Goal: Task Accomplishment & Management: Complete application form

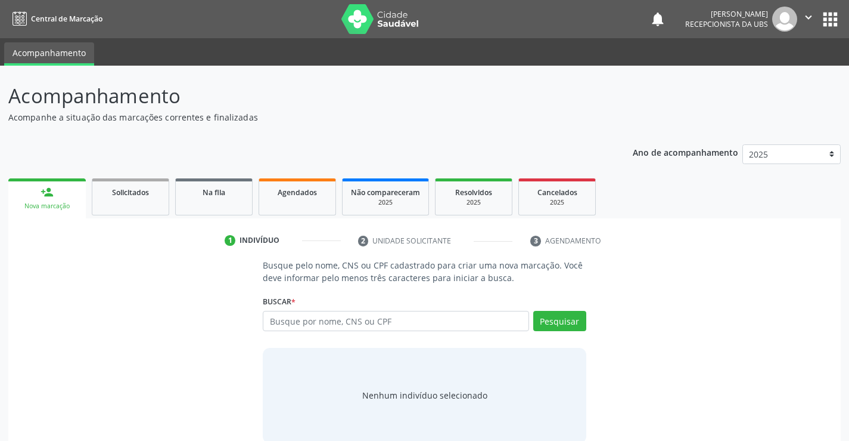
click at [39, 198] on link "person_add Nova marcação" at bounding box center [46, 198] width 77 height 40
click at [306, 324] on input "text" at bounding box center [396, 321] width 266 height 20
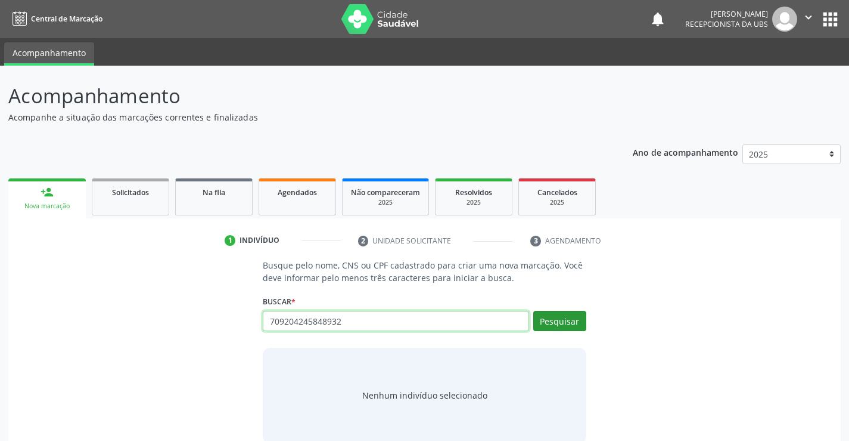
type input "709204245848932"
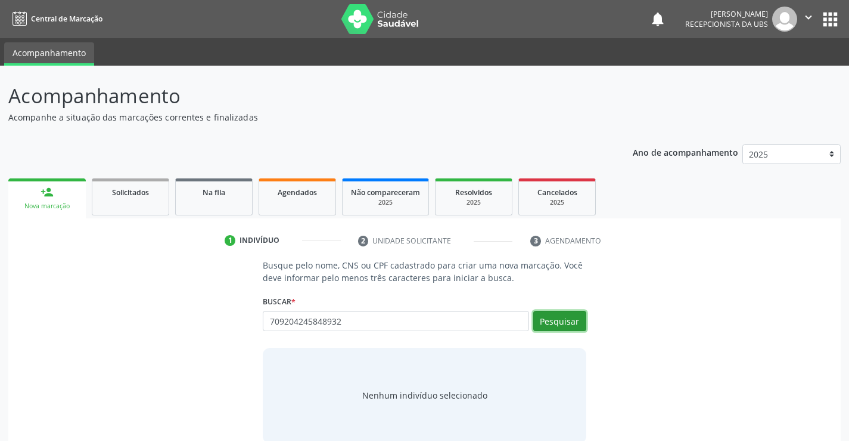
click at [572, 324] on button "Pesquisar" at bounding box center [559, 321] width 53 height 20
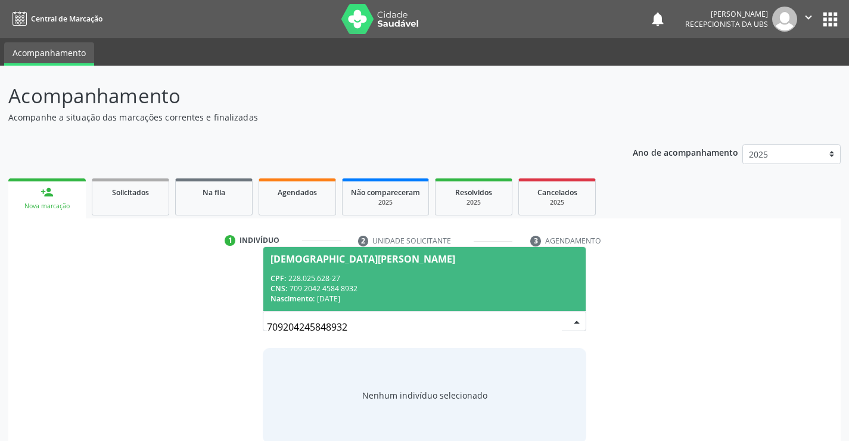
click at [418, 287] on div "CNS: 709 2042 4584 8932" at bounding box center [425, 288] width 308 height 10
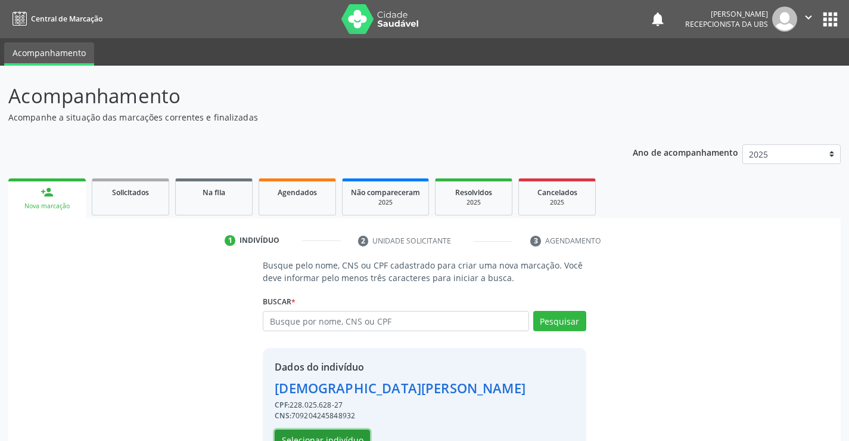
click at [344, 436] on button "Selecionar indivíduo" at bounding box center [322, 439] width 95 height 20
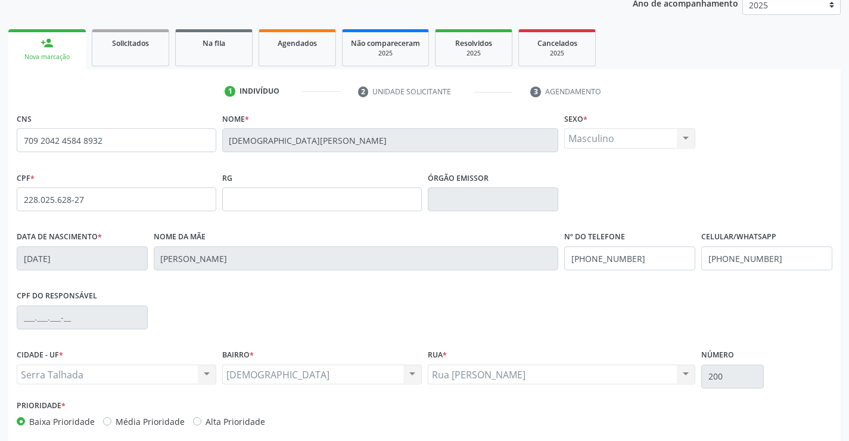
scroll to position [206, 0]
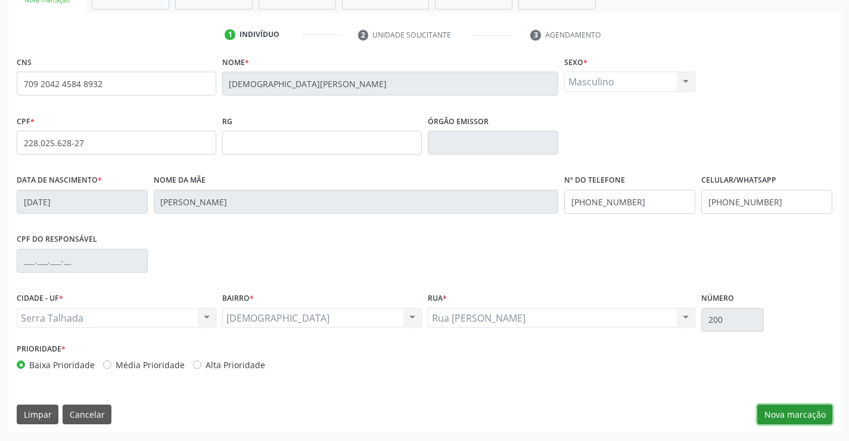
click at [811, 411] on button "Nova marcação" at bounding box center [795, 414] width 75 height 20
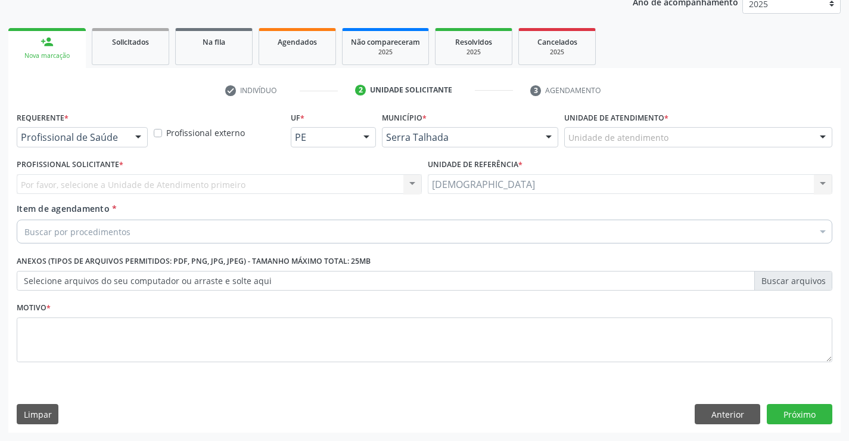
scroll to position [150, 0]
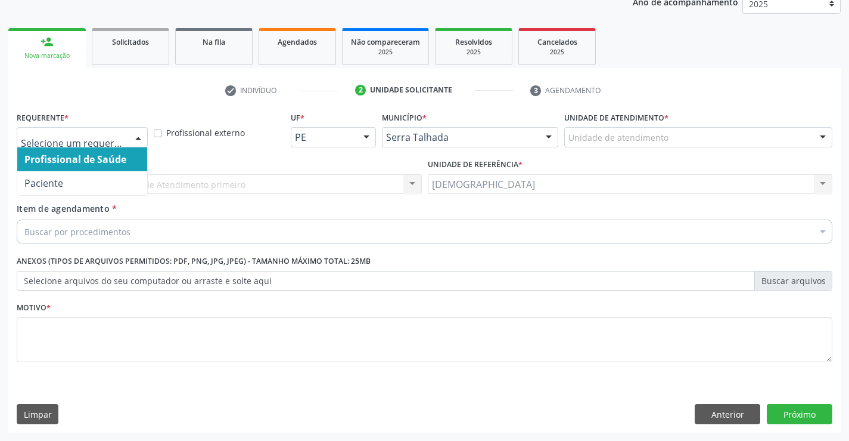
click at [141, 136] on div at bounding box center [138, 138] width 18 height 20
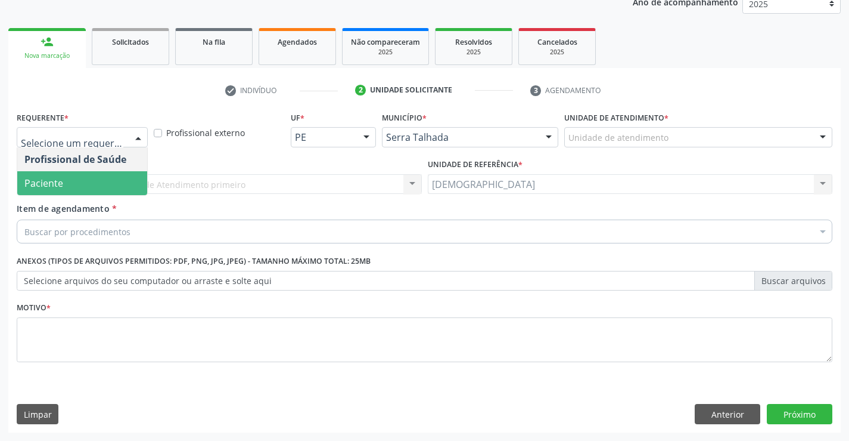
click at [104, 177] on span "Paciente" at bounding box center [82, 183] width 130 height 24
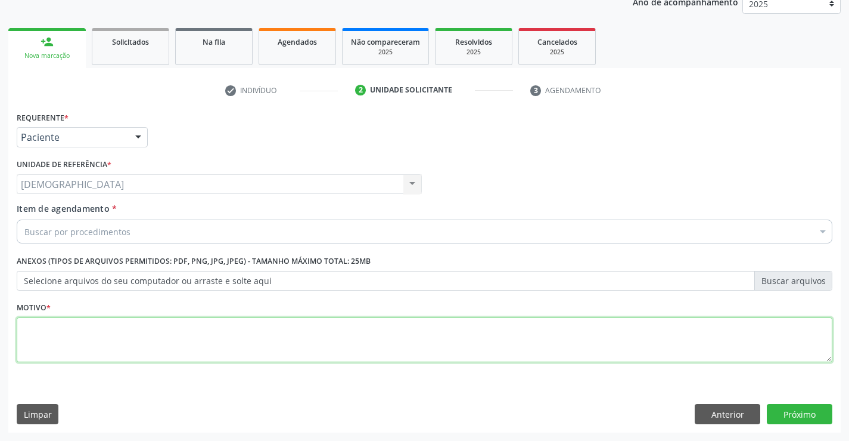
click at [104, 346] on textarea at bounding box center [425, 339] width 816 height 45
type textarea "."
click at [142, 232] on div "Buscar por procedimentos" at bounding box center [425, 231] width 816 height 24
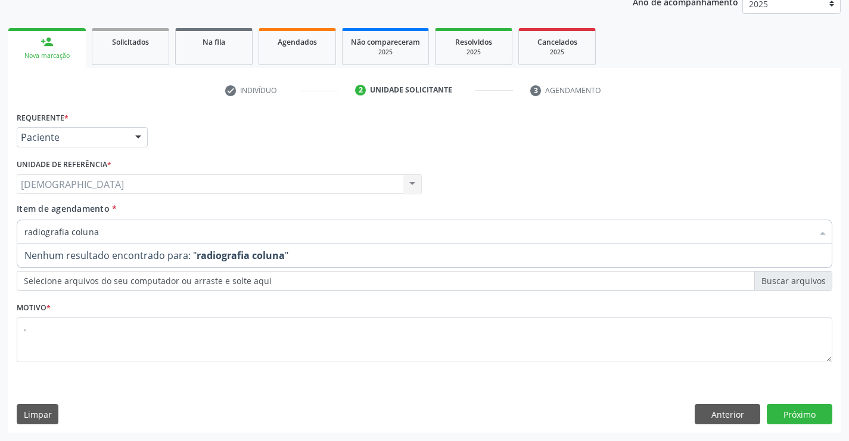
click at [108, 234] on input "radiografia coluna" at bounding box center [418, 231] width 789 height 24
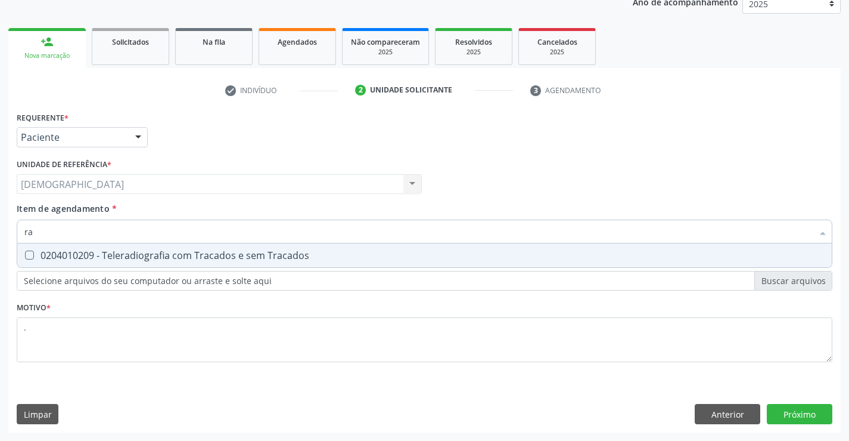
type input "r"
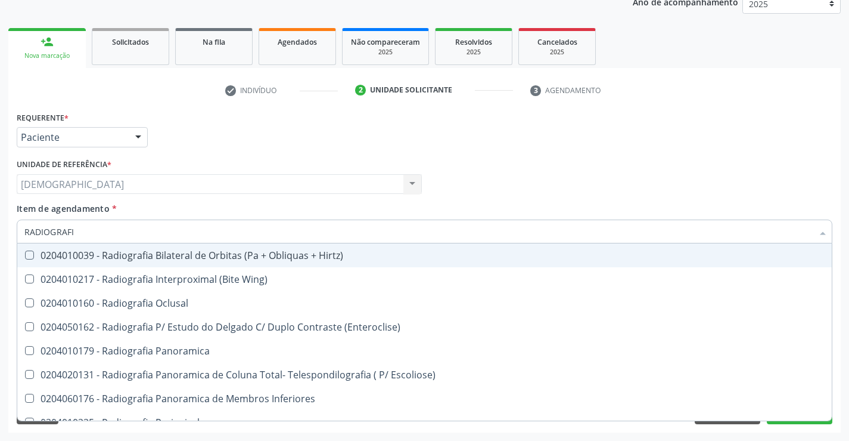
type input "RADIOGRAFIA"
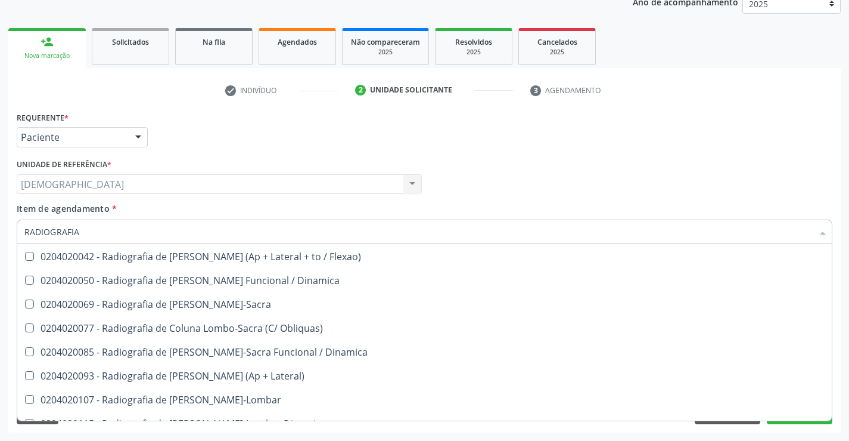
scroll to position [625, 0]
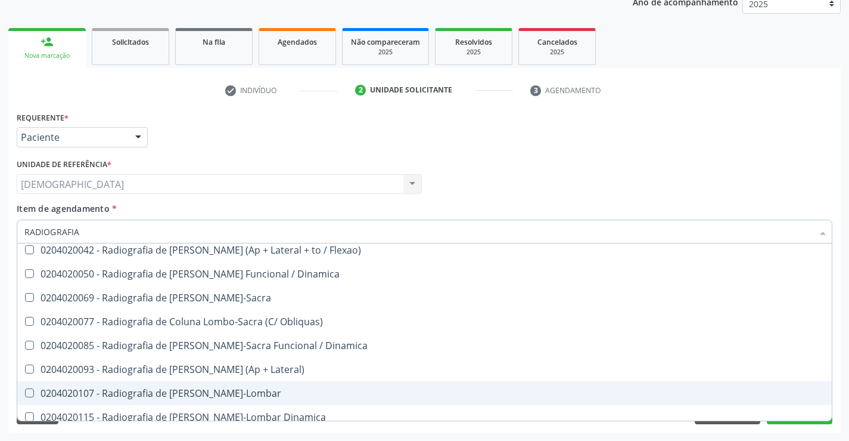
click at [203, 393] on div "0204020107 - Radiografia de [PERSON_NAME]-Lombar" at bounding box center [424, 393] width 801 height 10
checkbox Toraco-Lombar "true"
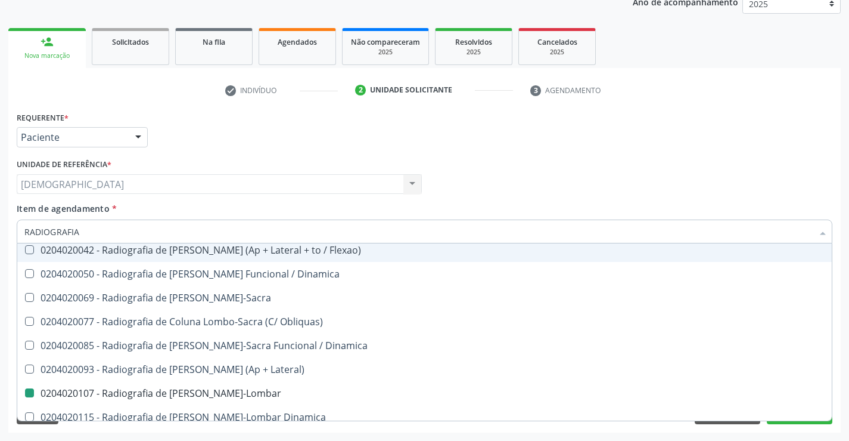
click at [758, 196] on div "Profissional Solicitante Por favor, selecione a Unidade de Atendimento primeiro…" at bounding box center [425, 179] width 822 height 46
checkbox Wing\) "true"
checkbox Toraco-Lombar "false"
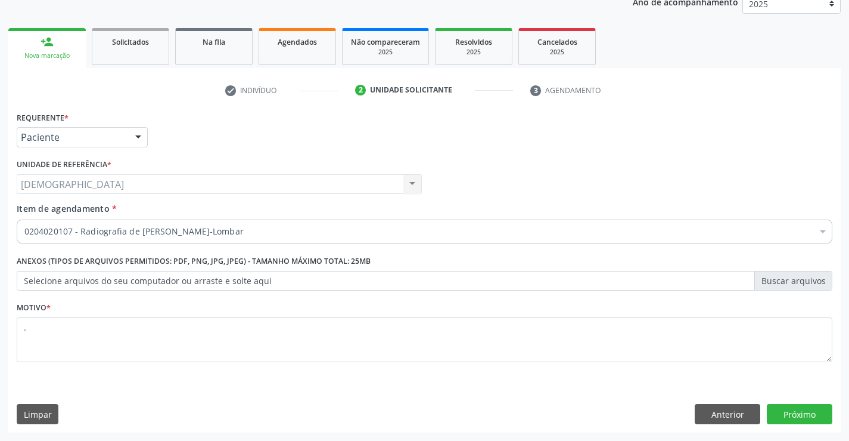
scroll to position [0, 0]
click at [784, 412] on button "Próximo" at bounding box center [800, 414] width 66 height 20
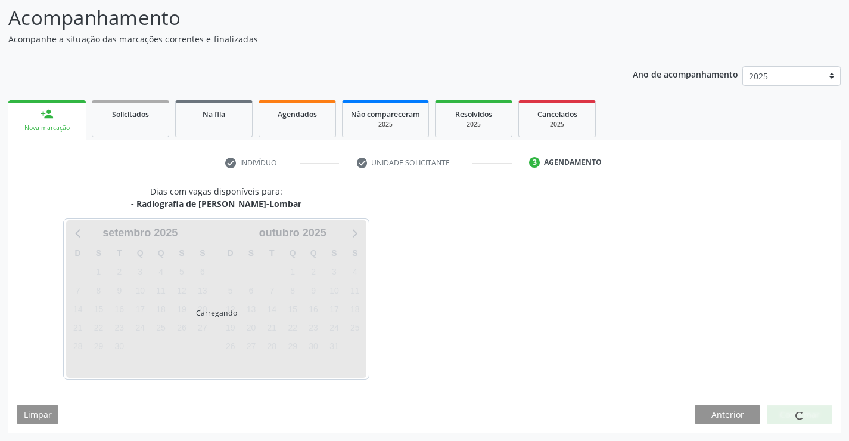
scroll to position [78, 0]
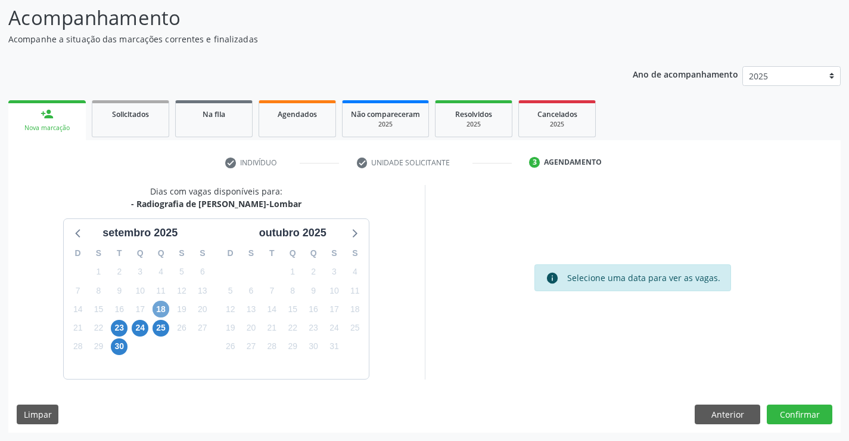
click at [159, 312] on span "18" at bounding box center [161, 308] width 17 height 17
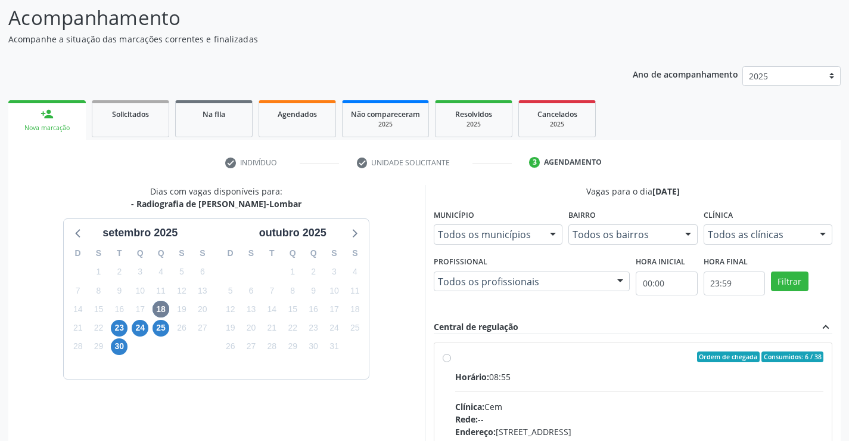
click at [508, 362] on label "Ordem de chegada Consumidos: 6 / 38 Horário: 08:55 Clínica: Cem Rede: -- Endere…" at bounding box center [639, 442] width 369 height 183
click at [451, 362] on input "Ordem de chegada Consumidos: 6 / 38 Horário: 08:55 Clínica: Cem Rede: -- Endere…" at bounding box center [447, 356] width 8 height 11
radio input "true"
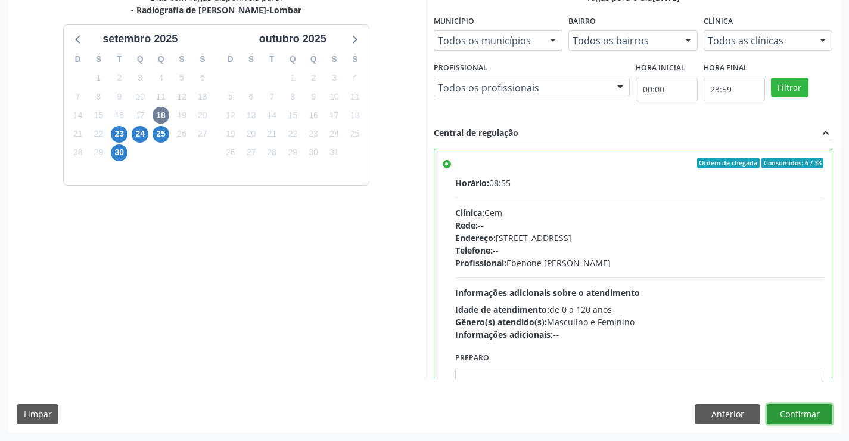
click at [805, 408] on button "Confirmar" at bounding box center [800, 414] width 66 height 20
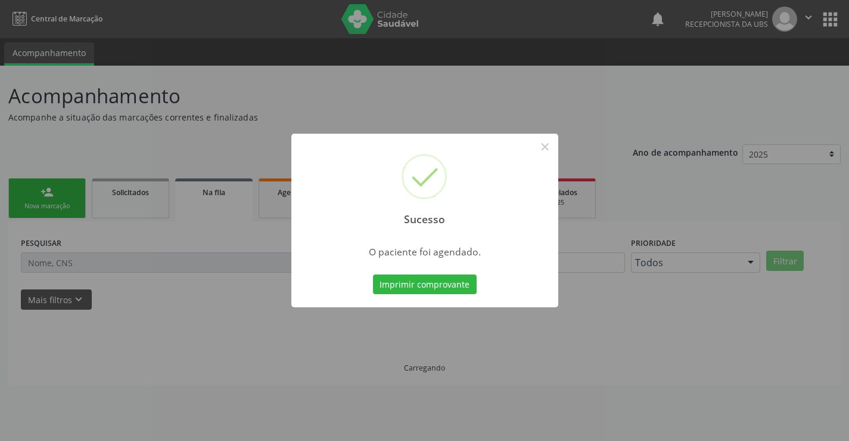
scroll to position [0, 0]
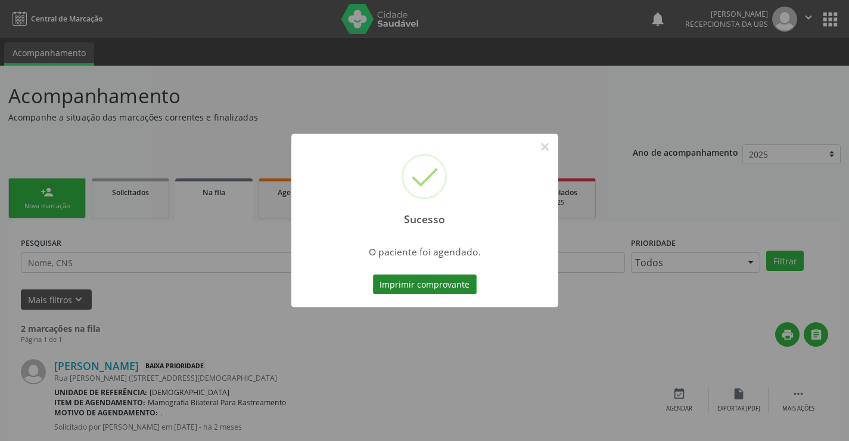
click at [418, 287] on button "Imprimir comprovante" at bounding box center [425, 284] width 104 height 20
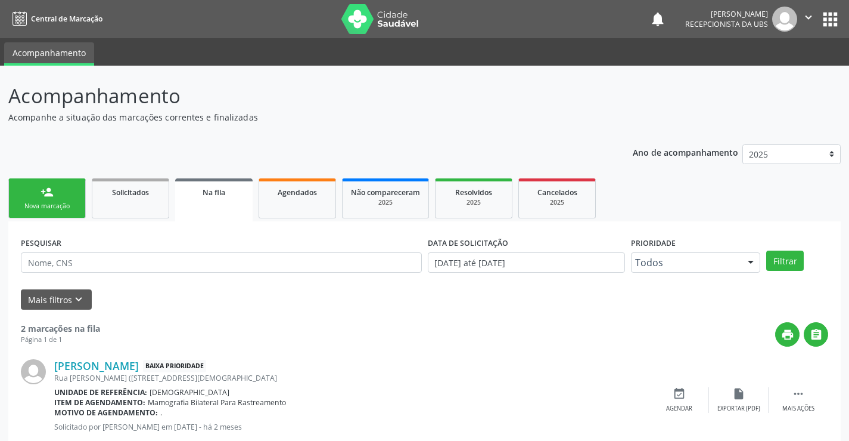
click at [54, 212] on link "person_add Nova marcação" at bounding box center [46, 198] width 77 height 40
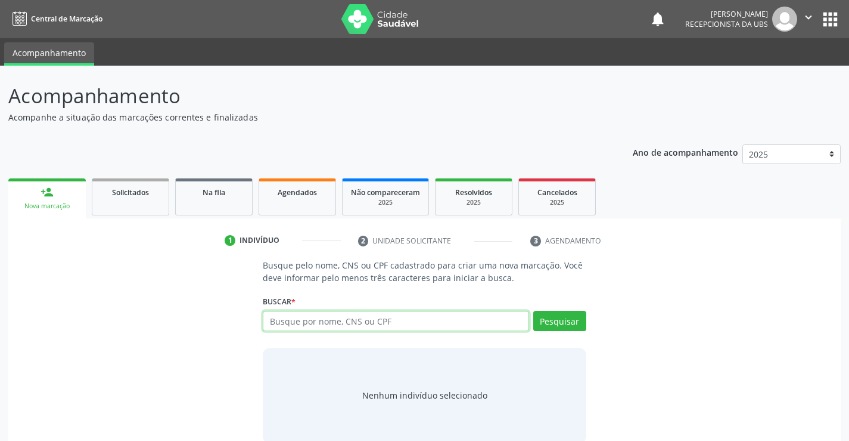
click at [402, 325] on input "text" at bounding box center [396, 321] width 266 height 20
type input "708009312814222"
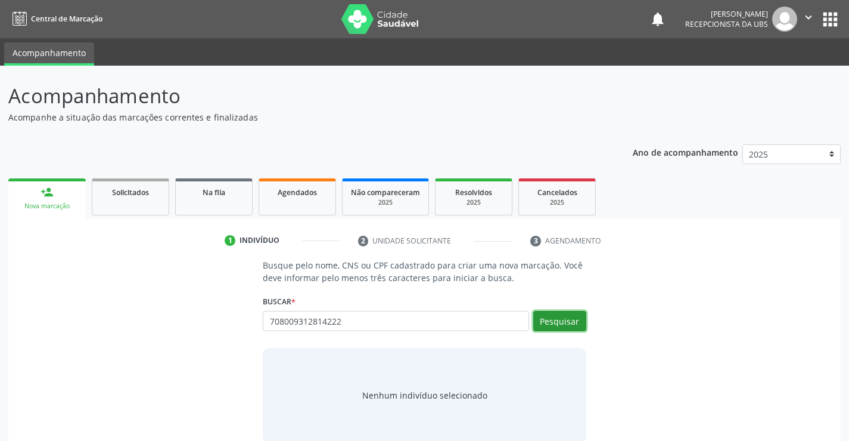
click at [559, 320] on button "Pesquisar" at bounding box center [559, 321] width 53 height 20
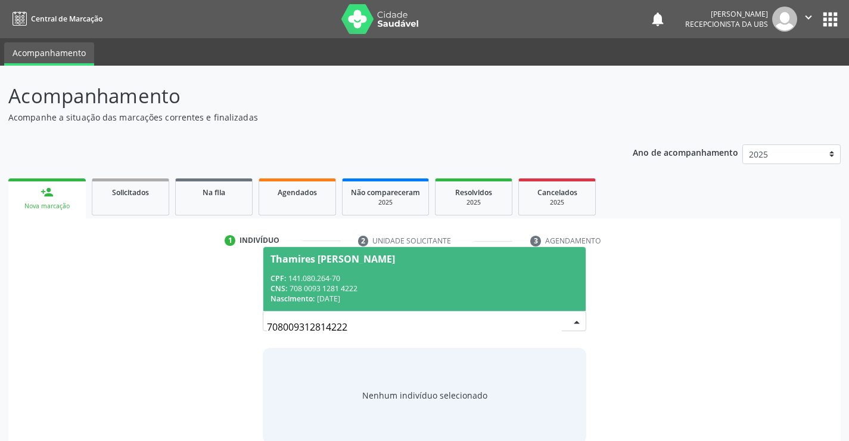
click at [316, 275] on div "CPF: 141.080.264-70" at bounding box center [425, 278] width 308 height 10
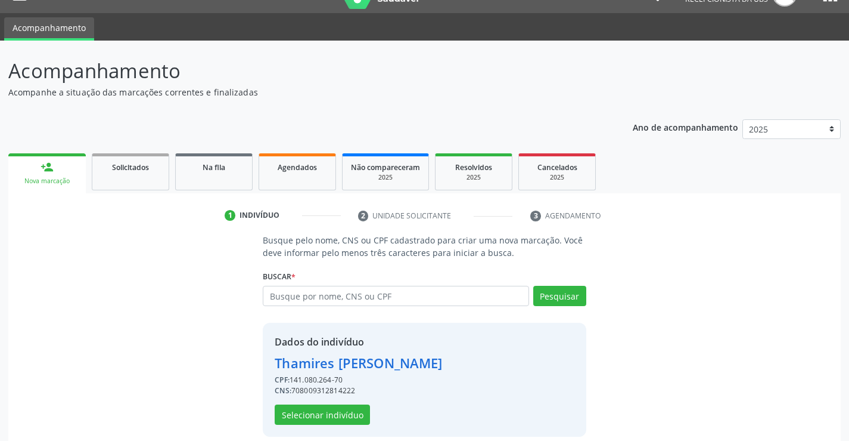
scroll to position [38, 0]
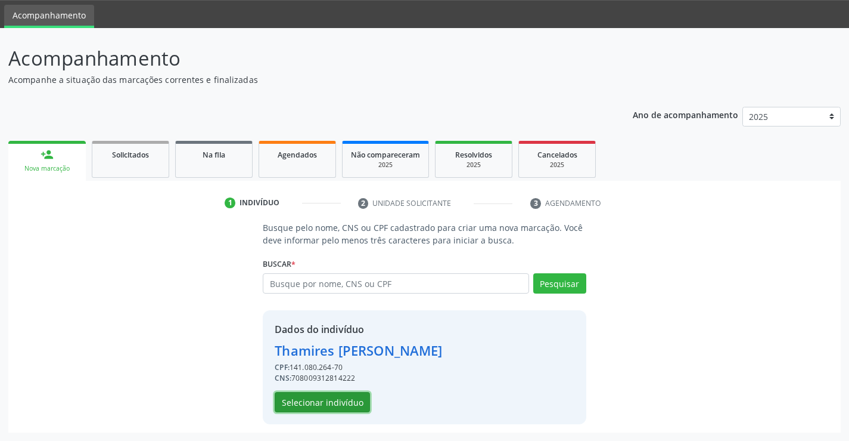
click at [299, 399] on button "Selecionar indivíduo" at bounding box center [322, 402] width 95 height 20
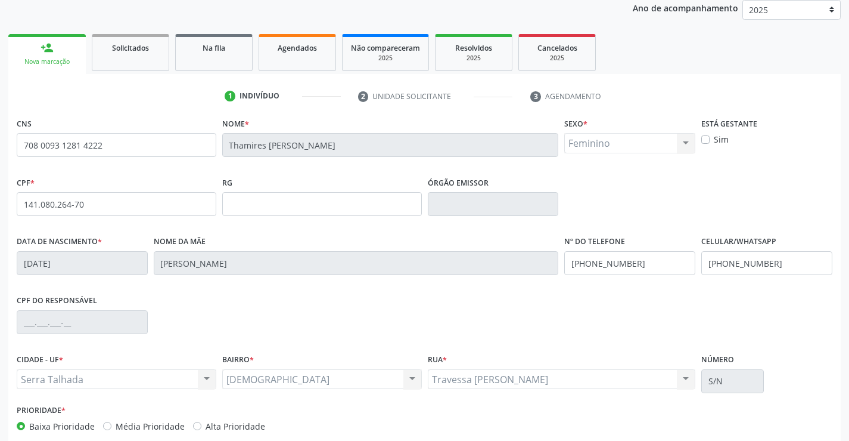
scroll to position [206, 0]
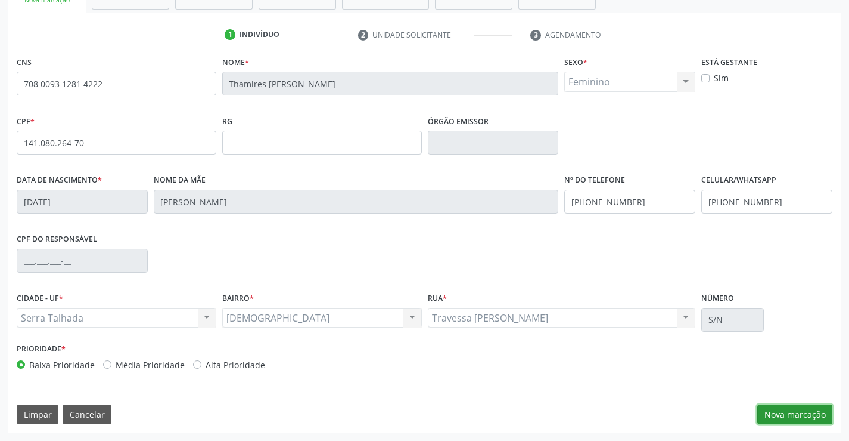
click at [804, 417] on button "Nova marcação" at bounding box center [795, 414] width 75 height 20
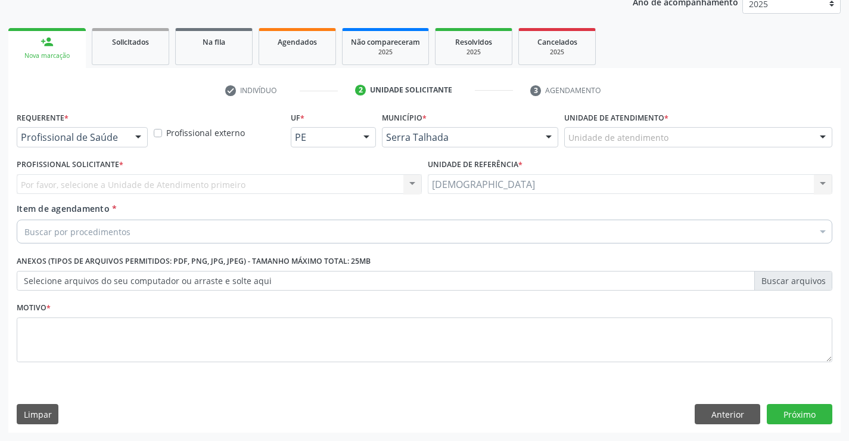
scroll to position [150, 0]
click at [135, 137] on div at bounding box center [138, 138] width 18 height 20
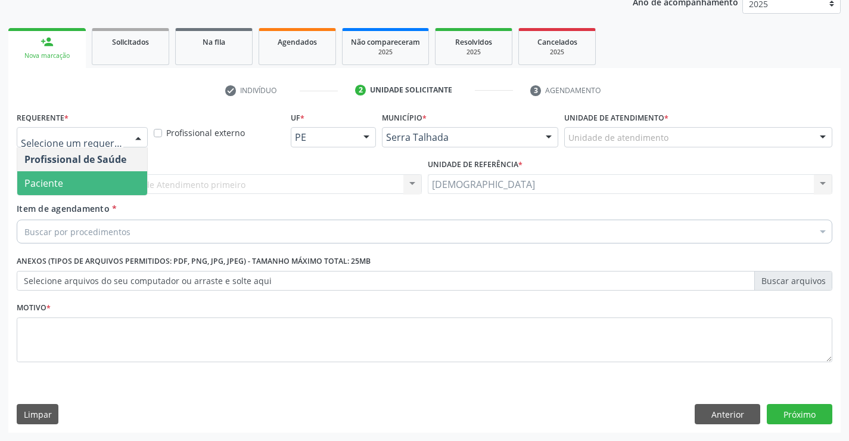
click at [79, 179] on span "Paciente" at bounding box center [82, 183] width 130 height 24
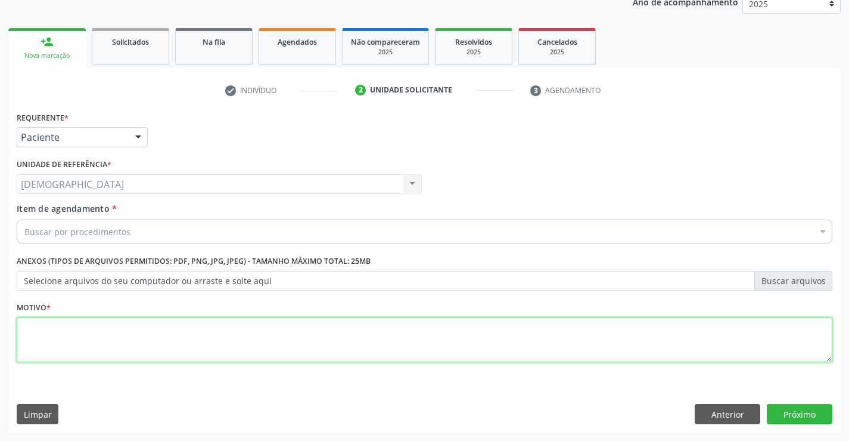
click at [74, 329] on textarea at bounding box center [425, 339] width 816 height 45
type textarea "."
click at [139, 227] on div "Buscar por procedimentos" at bounding box center [425, 231] width 816 height 24
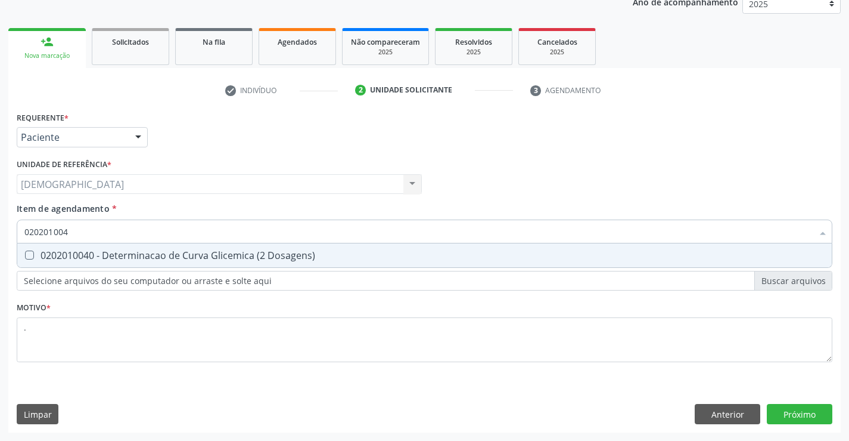
type input "0202010040"
click at [144, 252] on div "0202010040 - Determinacao de Curva Glicemica (2 Dosagens)" at bounding box center [424, 255] width 801 height 10
checkbox Dosagens\) "true"
click at [791, 413] on div "Requerente * Paciente Profissional de Saúde Paciente Nenhum resultado encontrad…" at bounding box center [424, 270] width 833 height 324
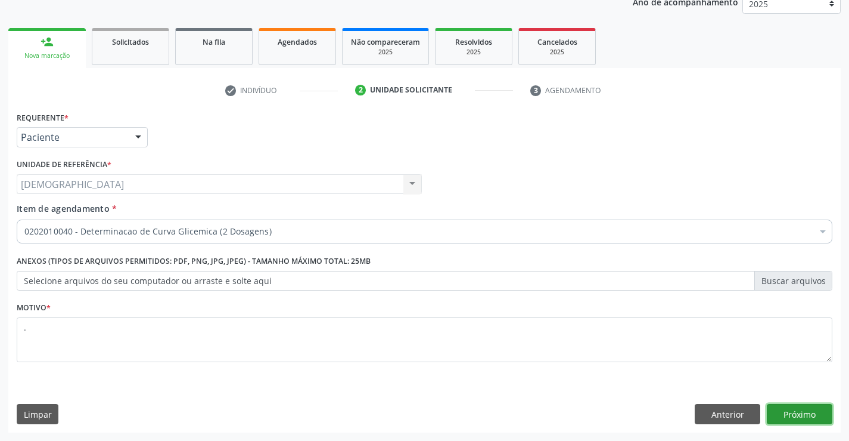
click at [787, 411] on button "Próximo" at bounding box center [800, 414] width 66 height 20
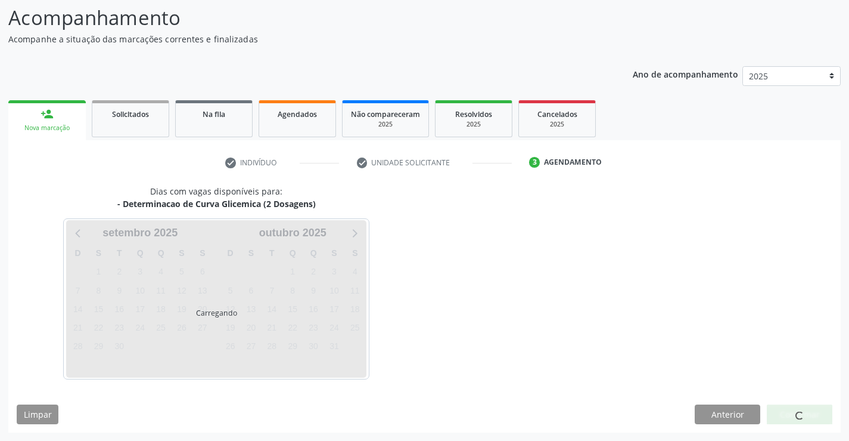
scroll to position [78, 0]
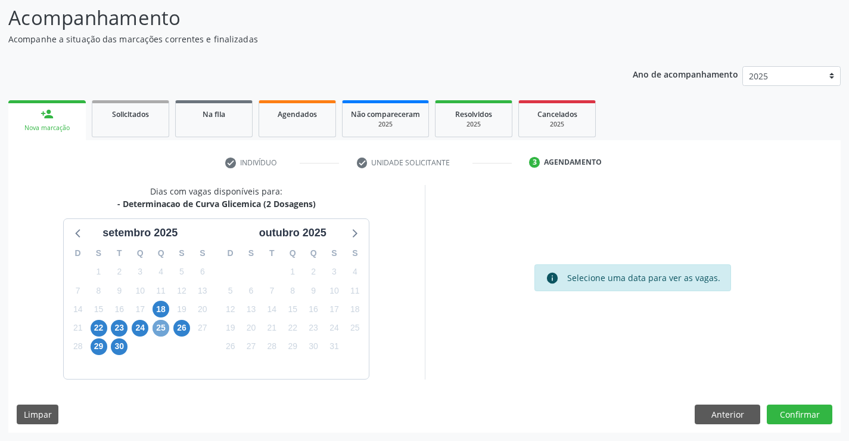
click at [160, 334] on span "25" at bounding box center [161, 328] width 17 height 17
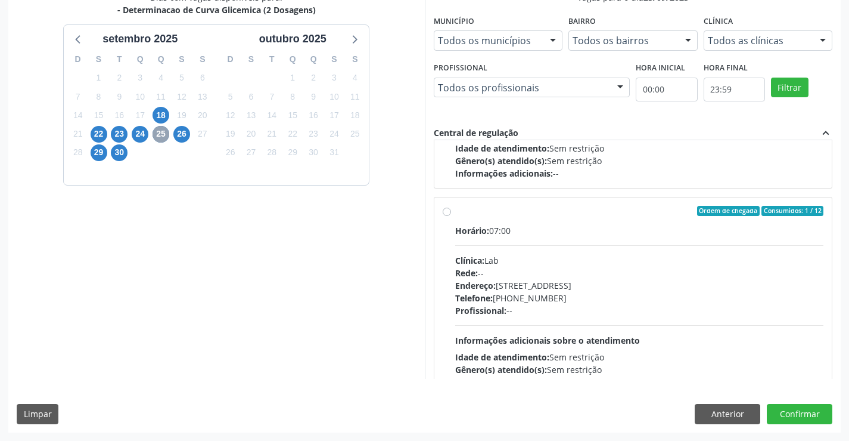
scroll to position [165, 0]
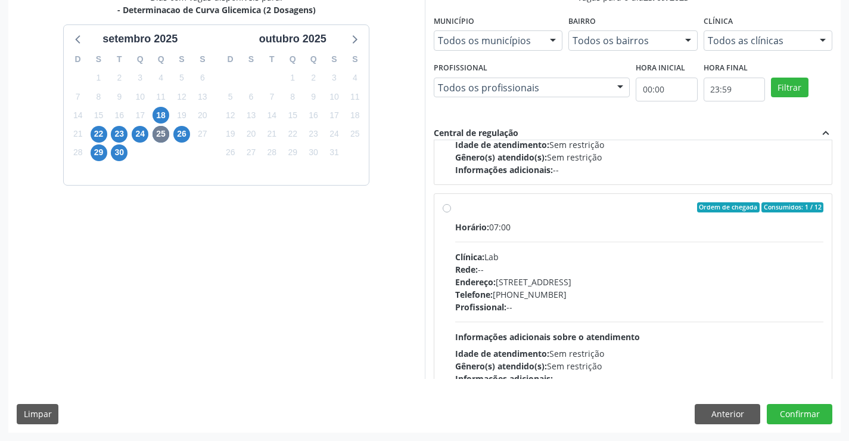
click at [483, 206] on div "Ordem de chegada Consumidos: 1 / 12" at bounding box center [639, 207] width 369 height 11
click at [451, 206] on input "Ordem de chegada Consumidos: 1 / 12 Horário: 07:00 Clínica: Lab Rede: -- Endere…" at bounding box center [447, 207] width 8 height 11
radio input "true"
click at [807, 417] on button "Confirmar" at bounding box center [800, 414] width 66 height 20
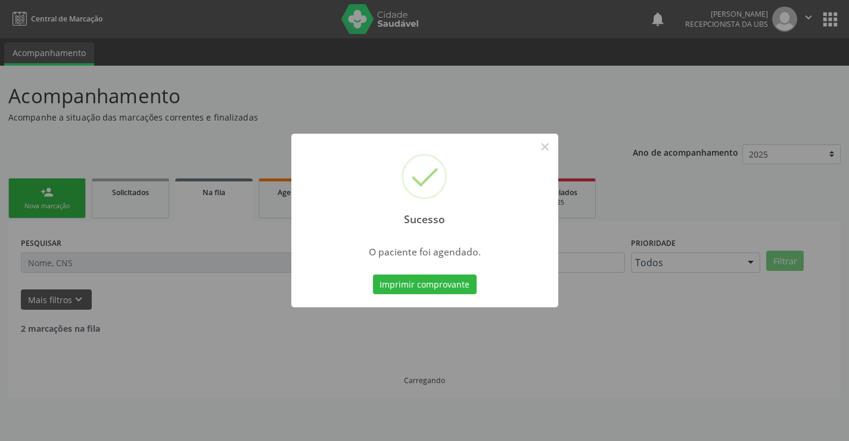
scroll to position [0, 0]
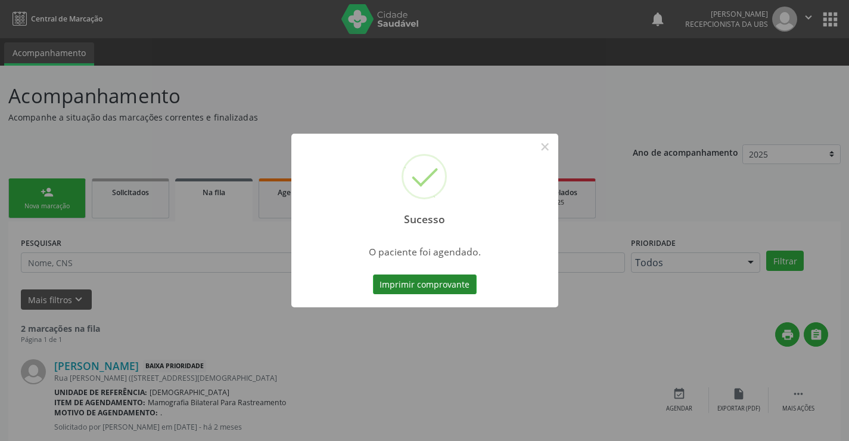
click at [453, 282] on button "Imprimir comprovante" at bounding box center [425, 284] width 104 height 20
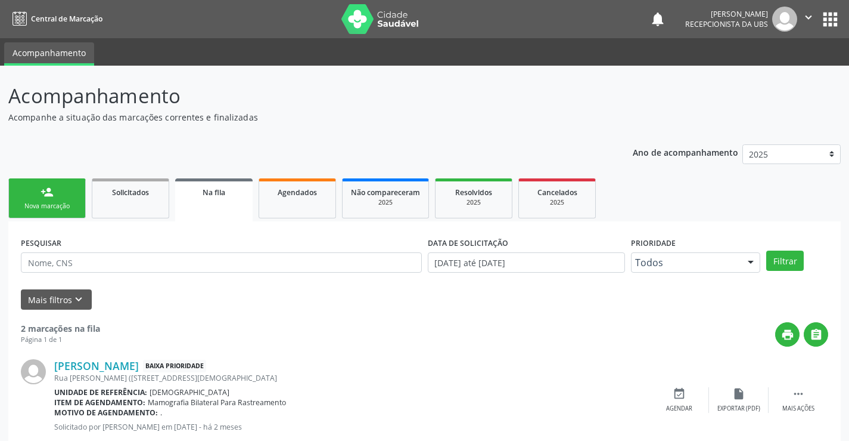
click at [75, 209] on div "Nova marcação" at bounding box center [47, 205] width 60 height 9
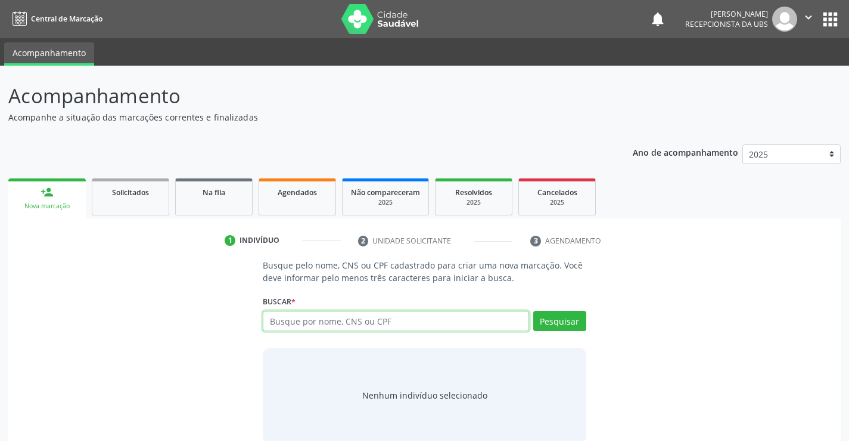
click at [337, 324] on input "text" at bounding box center [396, 321] width 266 height 20
type input "701204025691117"
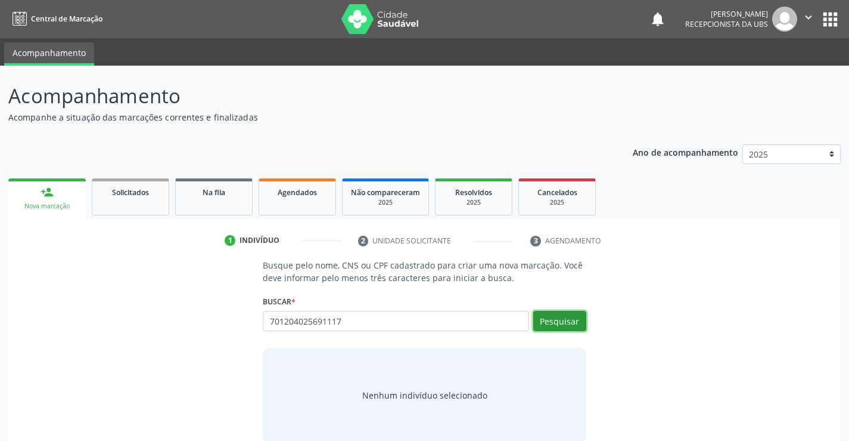
click at [559, 325] on button "Pesquisar" at bounding box center [559, 321] width 53 height 20
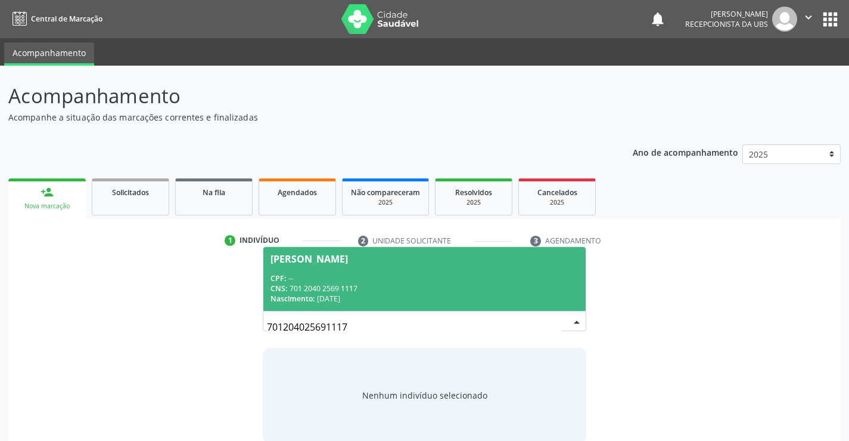
click at [387, 287] on div "CNS: 701 2040 2569 1117" at bounding box center [425, 288] width 308 height 10
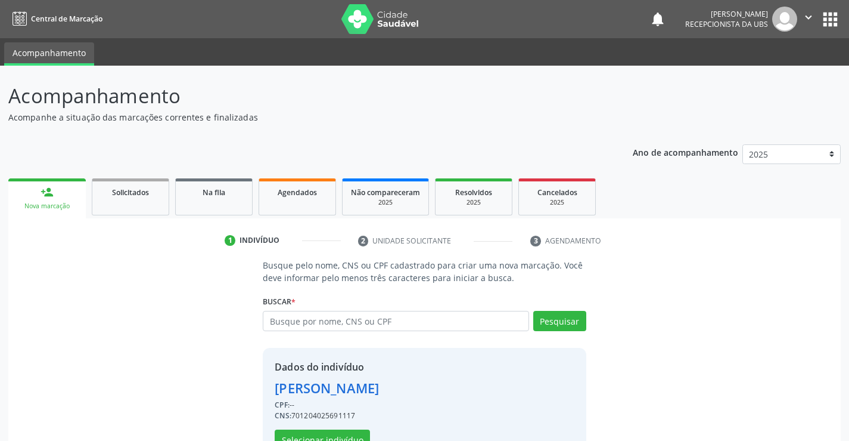
scroll to position [38, 0]
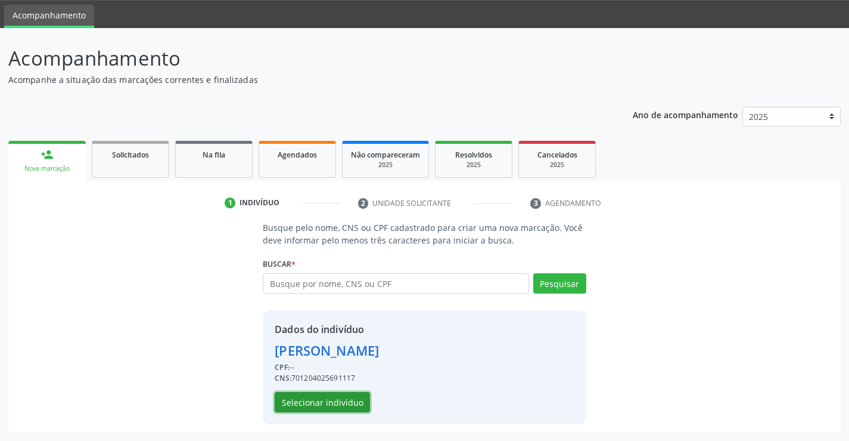
click at [327, 397] on button "Selecionar indivíduo" at bounding box center [322, 402] width 95 height 20
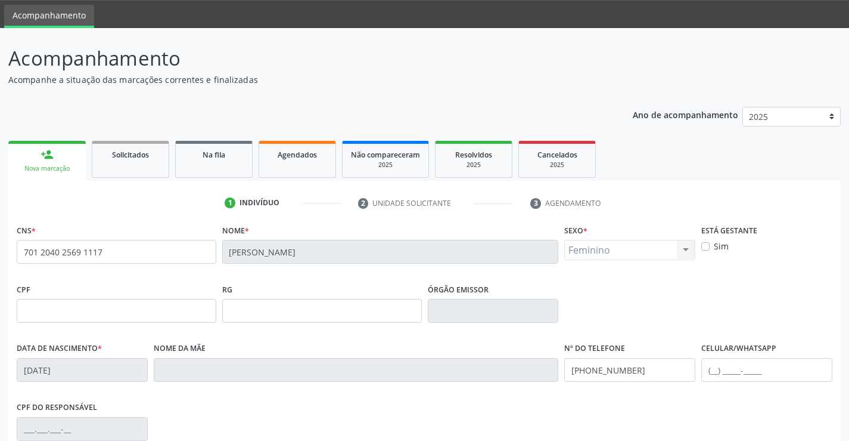
scroll to position [206, 0]
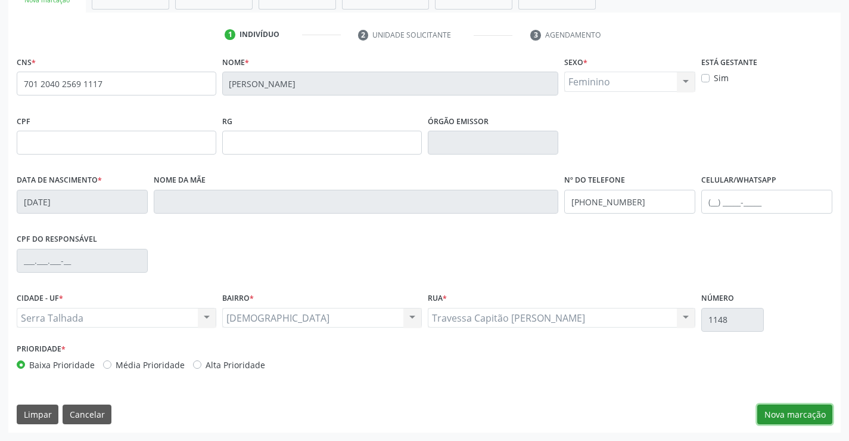
click at [779, 406] on button "Nova marcação" at bounding box center [795, 414] width 75 height 20
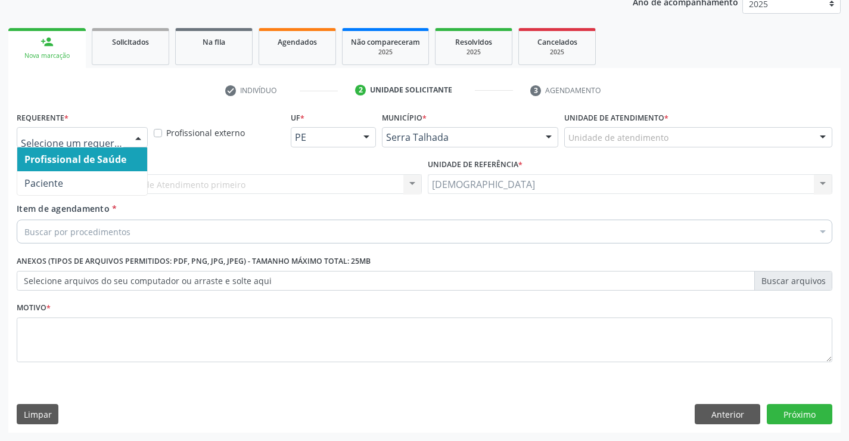
click at [137, 131] on div at bounding box center [138, 138] width 18 height 20
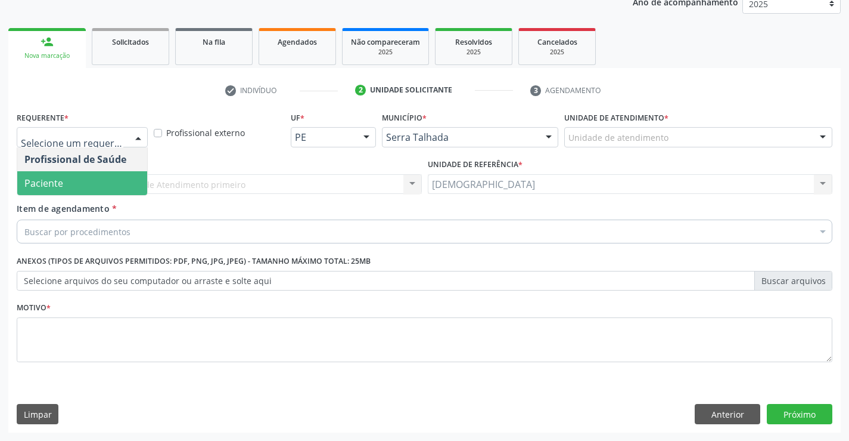
click at [73, 184] on span "Paciente" at bounding box center [82, 183] width 130 height 24
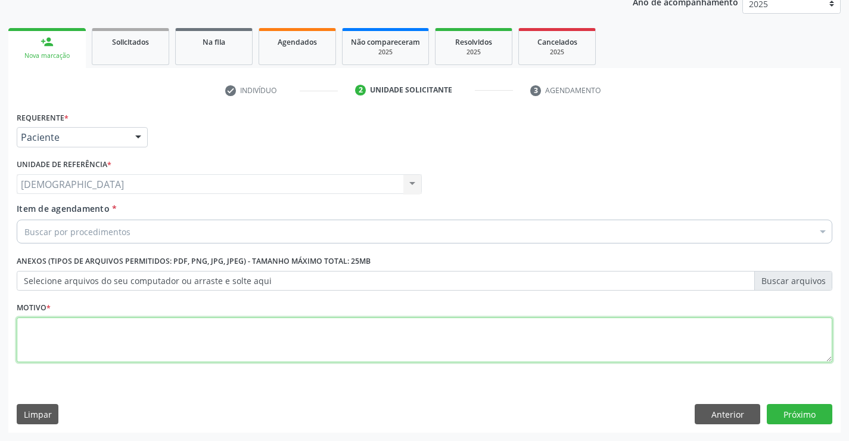
click at [41, 328] on textarea at bounding box center [425, 339] width 816 height 45
type textarea "."
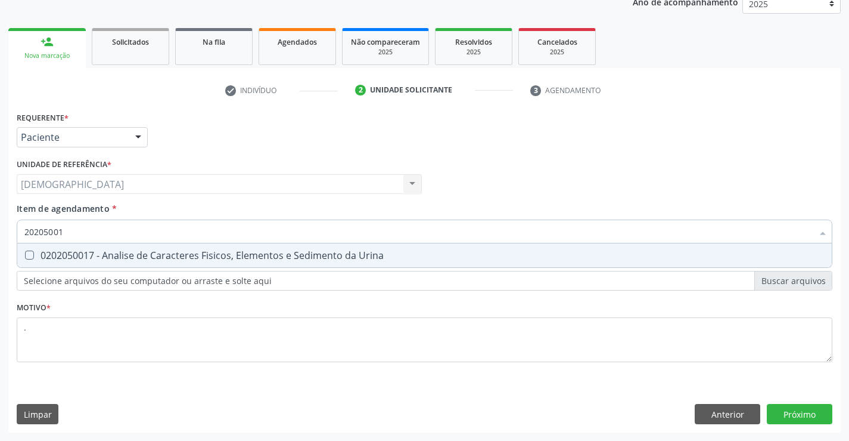
type input "202050017"
click at [173, 256] on div "0202050017 - Analise de Caracteres Fisicos, Elementos e Sedimento da Urina" at bounding box center [424, 255] width 801 height 10
checkbox Urina "true"
click at [778, 418] on div "Requerente * Paciente Profissional de Saúde Paciente Nenhum resultado encontrad…" at bounding box center [424, 270] width 833 height 324
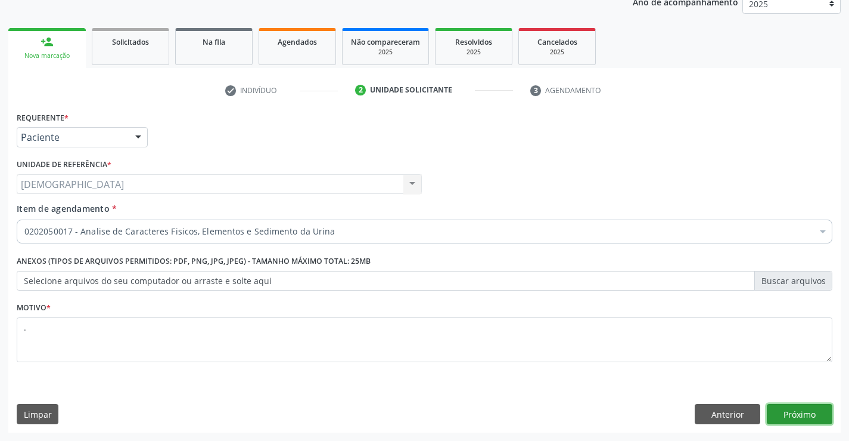
click at [785, 420] on button "Próximo" at bounding box center [800, 414] width 66 height 20
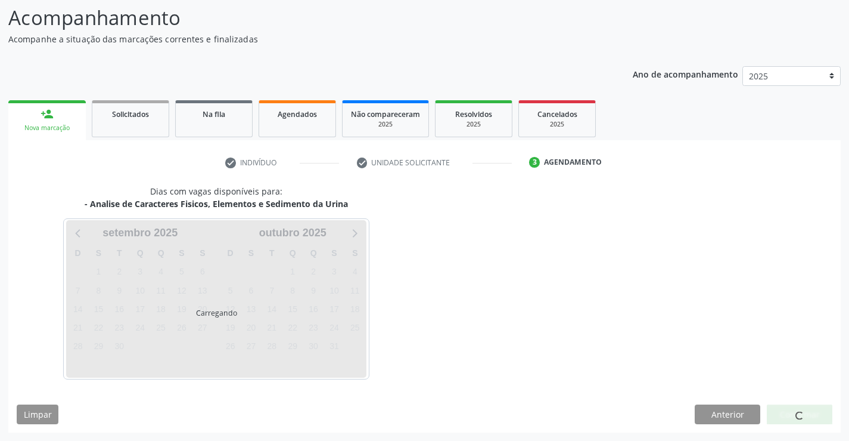
scroll to position [78, 0]
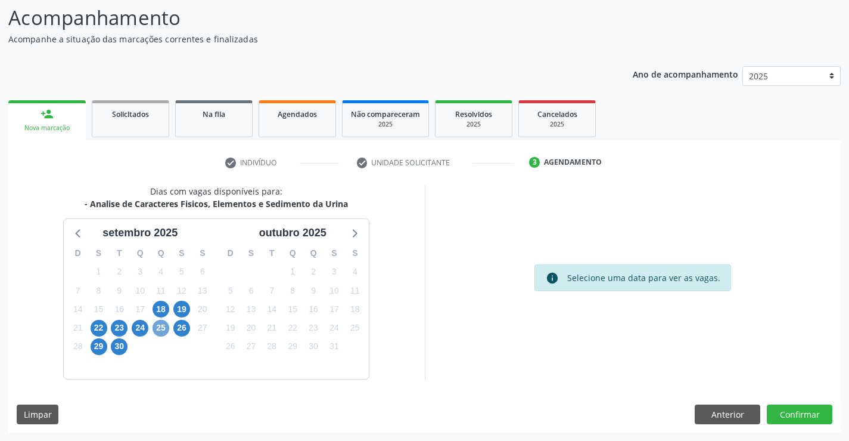
click at [162, 328] on span "25" at bounding box center [161, 328] width 17 height 17
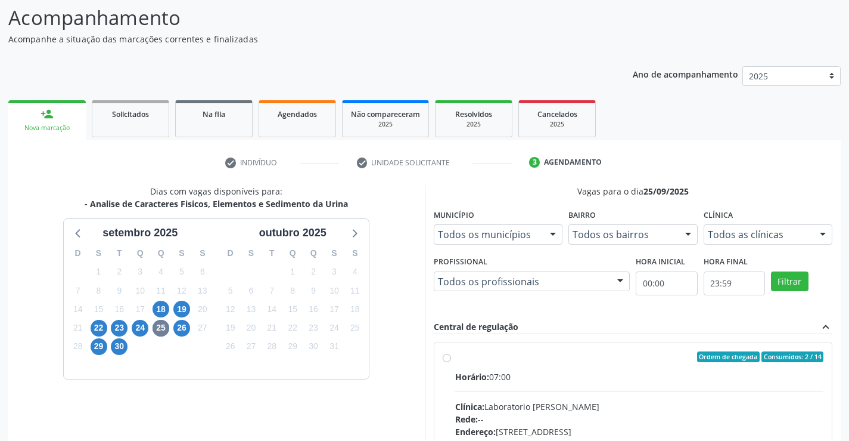
click at [514, 364] on label "Ordem de chegada Consumidos: 2 / 14 Horário: 07:00 Clínica: Laboratorio [PERSON…" at bounding box center [639, 442] width 369 height 183
click at [451, 362] on input "Ordem de chegada Consumidos: 2 / 14 Horário: 07:00 Clínica: Laboratorio [PERSON…" at bounding box center [447, 356] width 8 height 11
radio input "true"
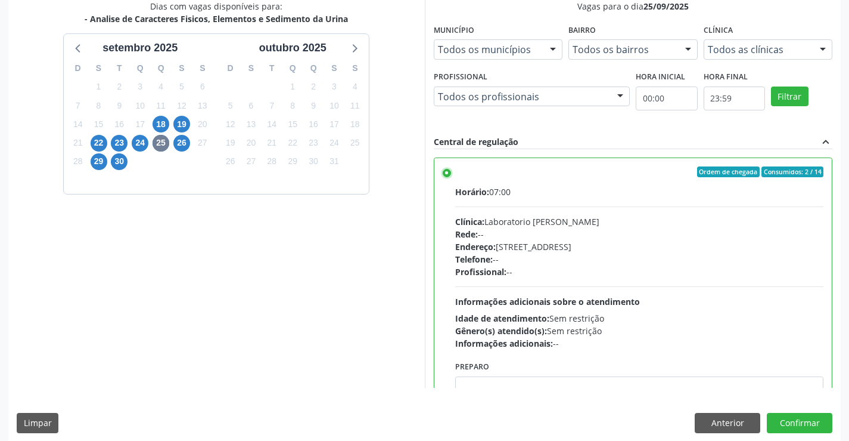
scroll to position [270, 0]
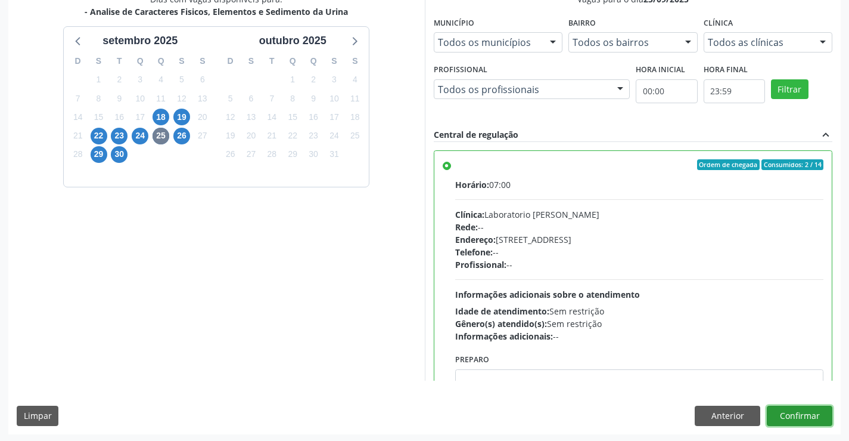
click at [814, 419] on button "Confirmar" at bounding box center [800, 415] width 66 height 20
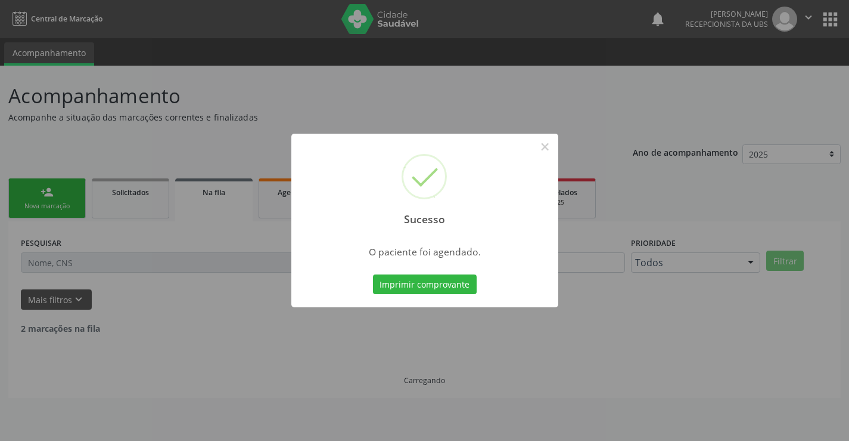
scroll to position [0, 0]
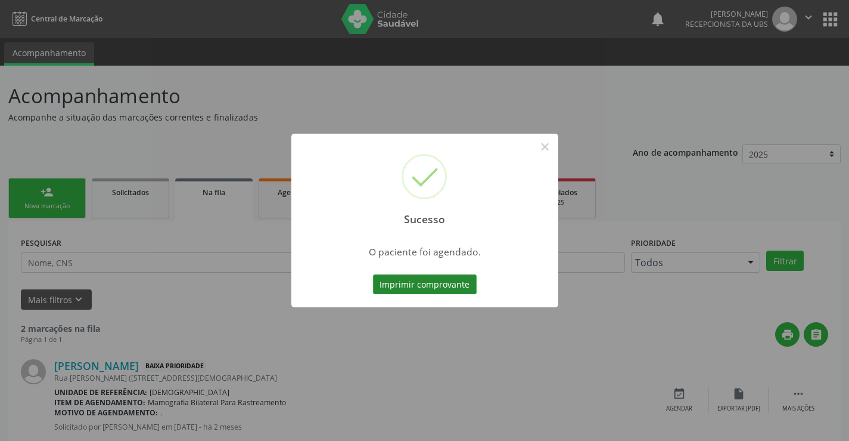
click at [392, 281] on button "Imprimir comprovante" at bounding box center [425, 284] width 104 height 20
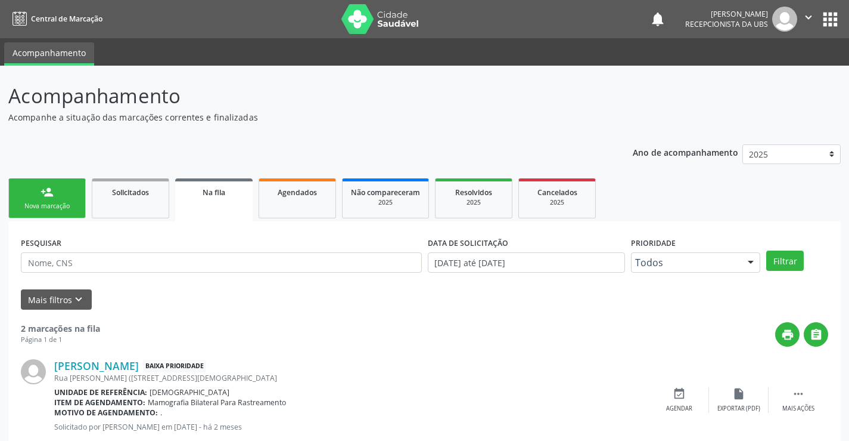
click at [34, 192] on link "person_add Nova marcação" at bounding box center [46, 198] width 77 height 40
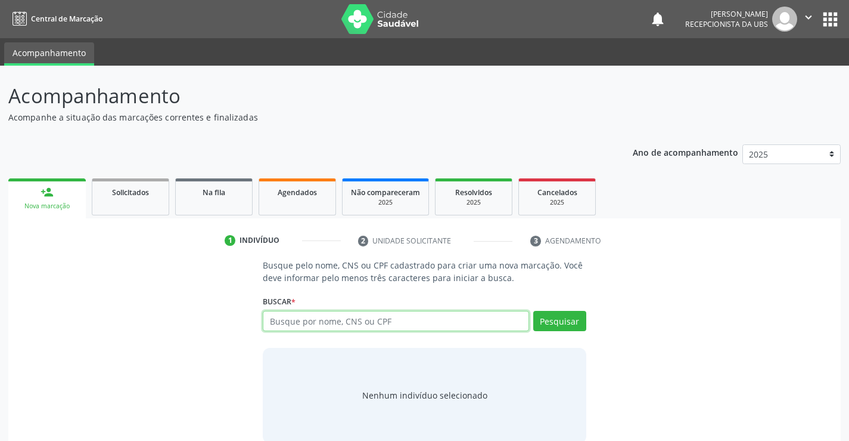
click at [290, 321] on input "text" at bounding box center [396, 321] width 266 height 20
type input "701204025691117"
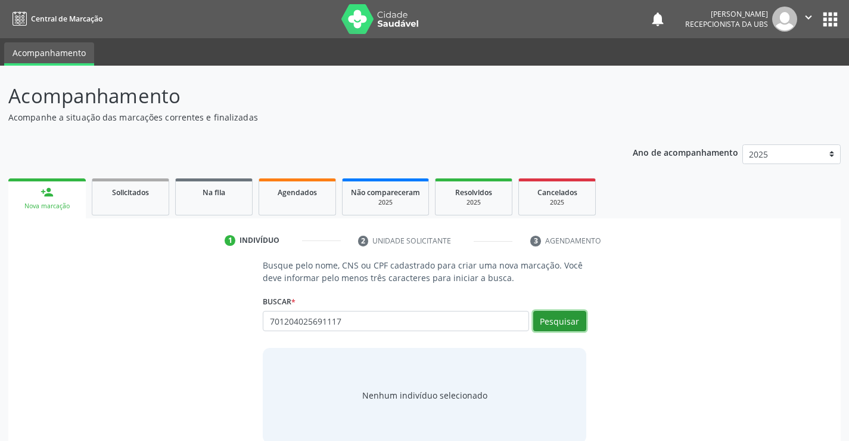
click at [552, 324] on button "Pesquisar" at bounding box center [559, 321] width 53 height 20
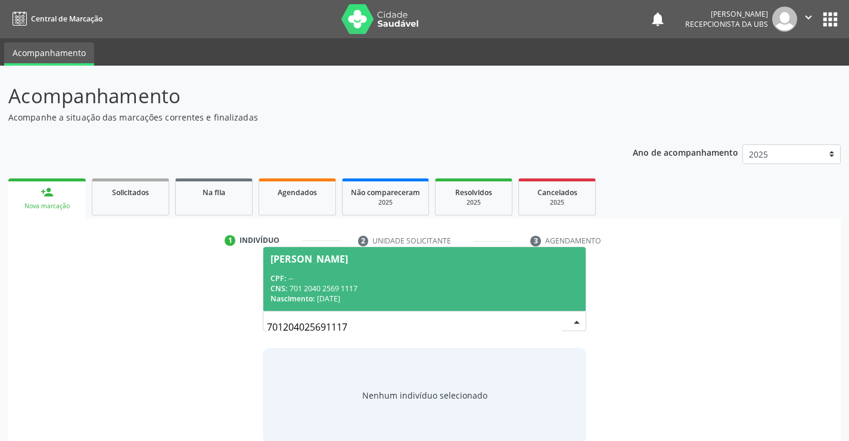
click at [379, 284] on div "CNS: 701 2040 2569 1117" at bounding box center [425, 288] width 308 height 10
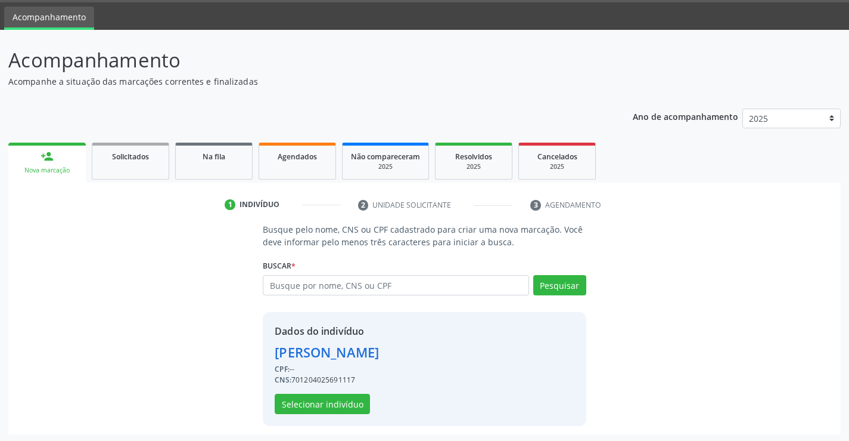
scroll to position [38, 0]
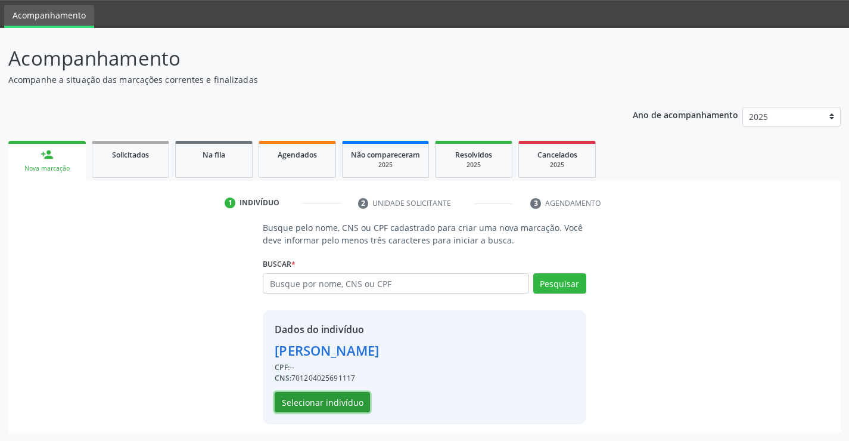
click at [327, 401] on button "Selecionar indivíduo" at bounding box center [322, 402] width 95 height 20
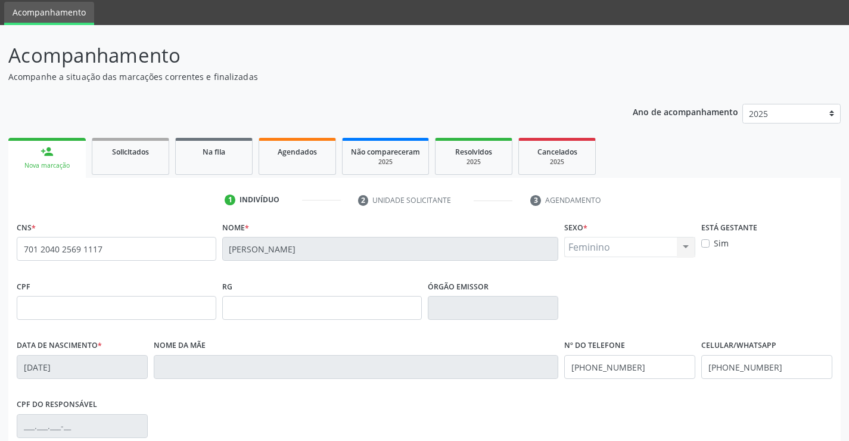
scroll to position [206, 0]
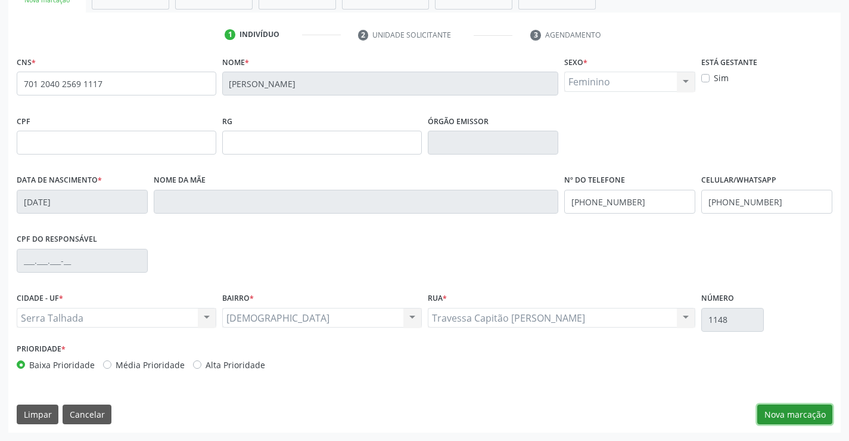
click at [777, 411] on button "Nova marcação" at bounding box center [795, 414] width 75 height 20
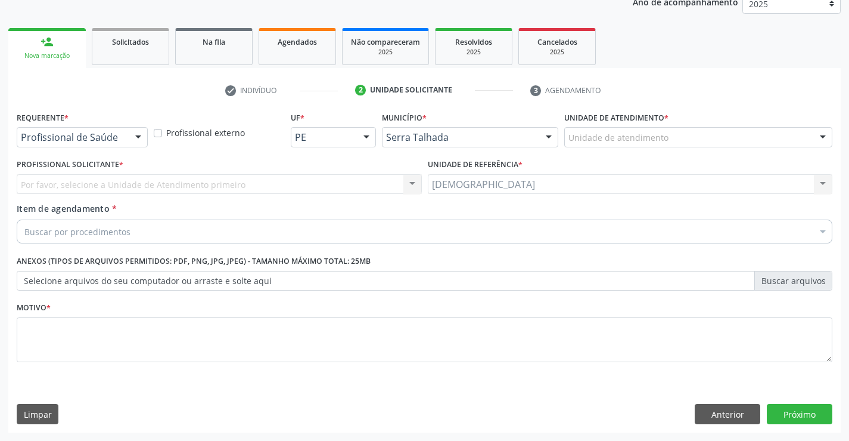
scroll to position [150, 0]
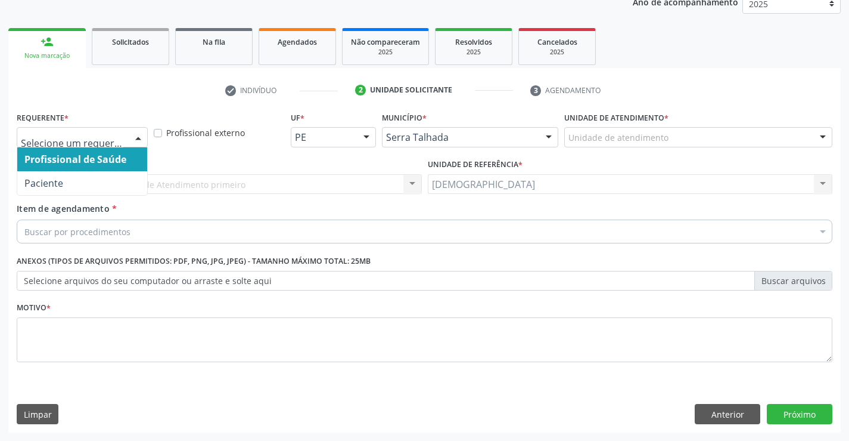
click at [142, 142] on div at bounding box center [138, 138] width 18 height 20
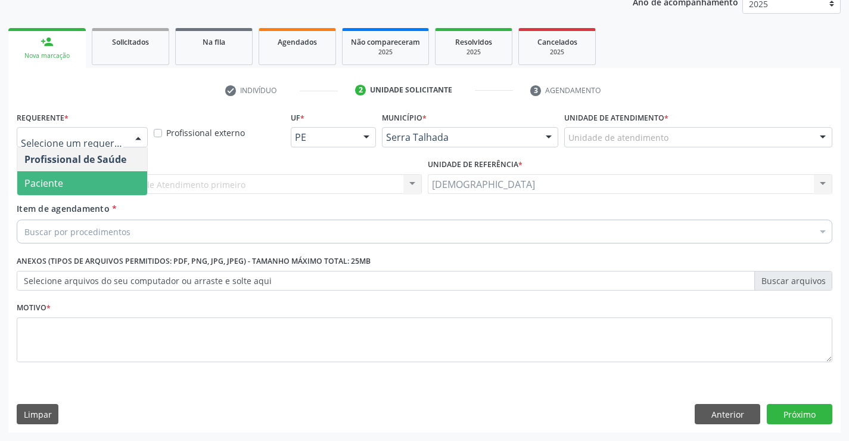
click at [92, 178] on span "Paciente" at bounding box center [82, 183] width 130 height 24
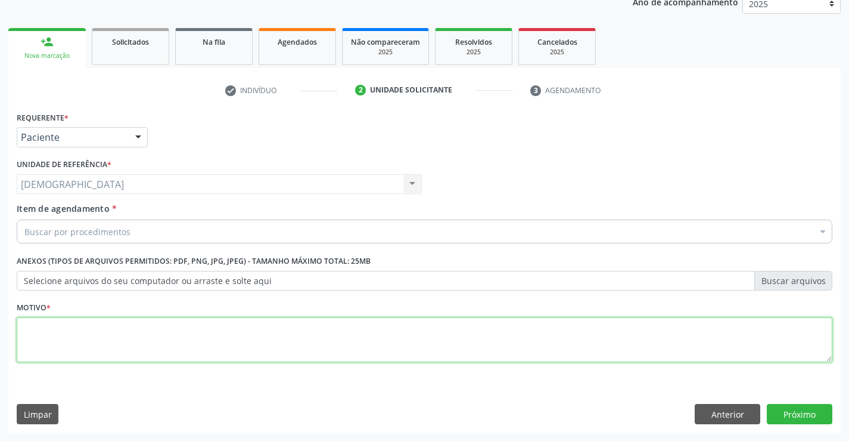
click at [57, 331] on textarea at bounding box center [425, 339] width 816 height 45
type textarea "."
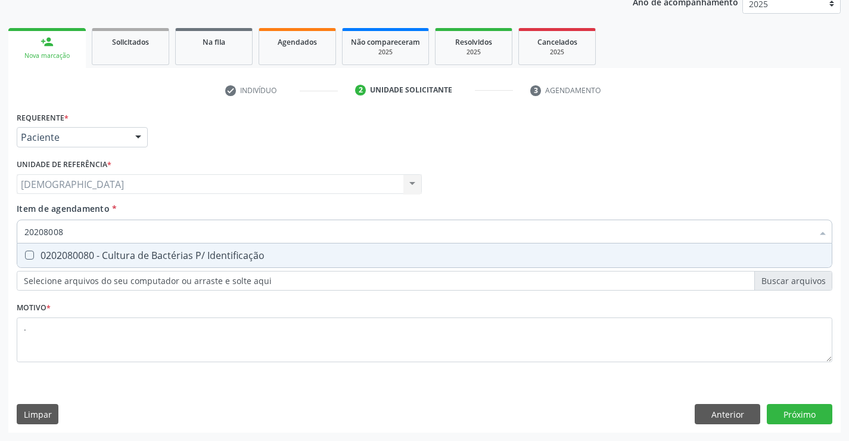
type input "202080080"
click at [101, 256] on div "0202080080 - Cultura de Bactérias P/ Identificação" at bounding box center [424, 255] width 801 height 10
checkbox Identificação "true"
click at [798, 417] on div "Requerente * Paciente Profissional de Saúde Paciente Nenhum resultado encontrad…" at bounding box center [424, 270] width 833 height 324
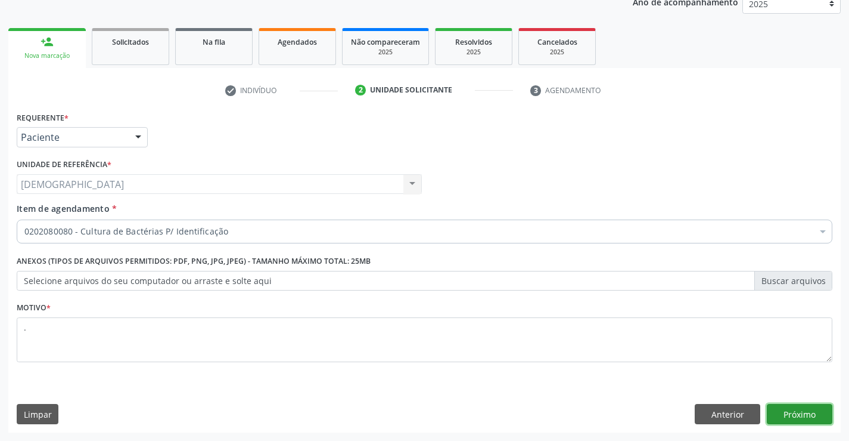
click at [803, 420] on button "Próximo" at bounding box center [800, 414] width 66 height 20
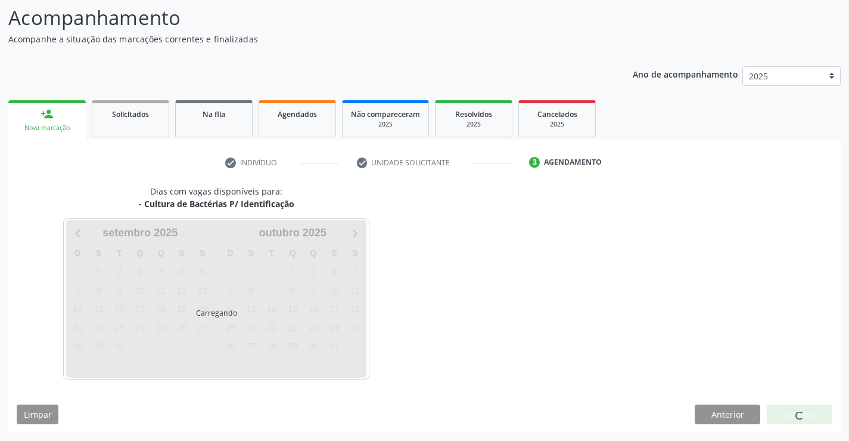
scroll to position [78, 0]
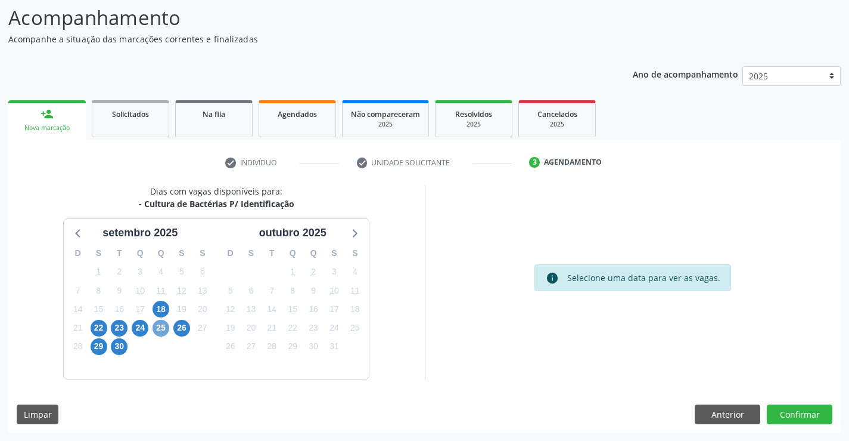
click at [155, 329] on span "25" at bounding box center [161, 328] width 17 height 17
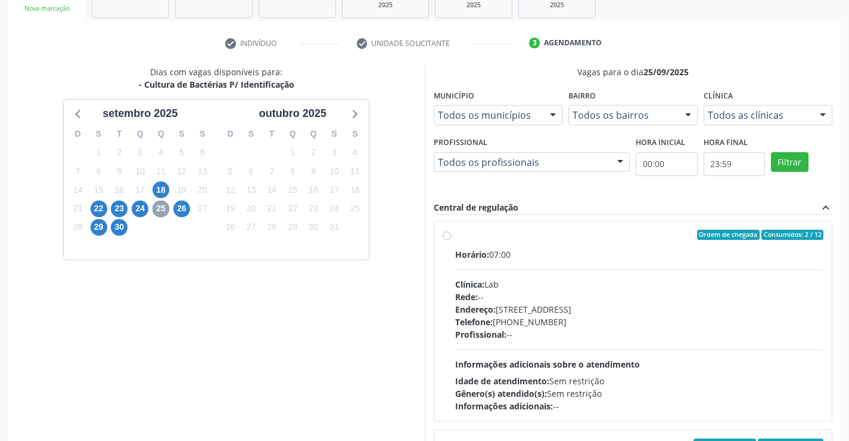
scroll to position [215, 0]
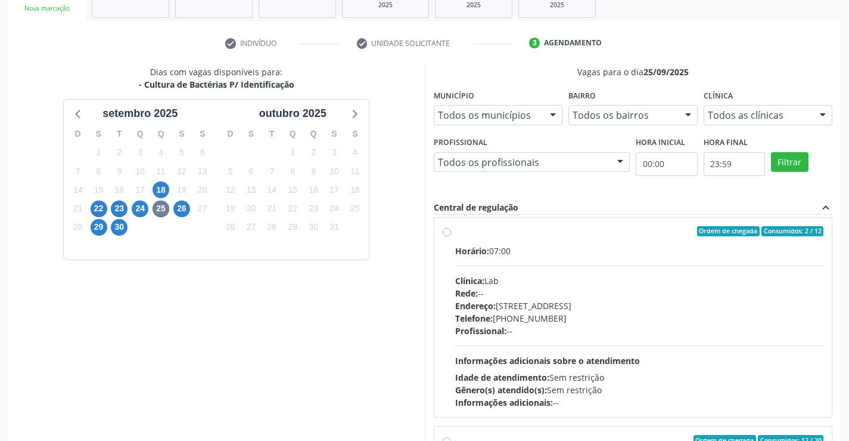
click at [480, 236] on div "Ordem de chegada Consumidos: 2 / 12" at bounding box center [639, 231] width 369 height 11
click at [451, 236] on input "Ordem de chegada Consumidos: 2 / 12 Horário: 07:00 Clínica: Lab Rede: -- Endere…" at bounding box center [447, 231] width 8 height 11
radio input "true"
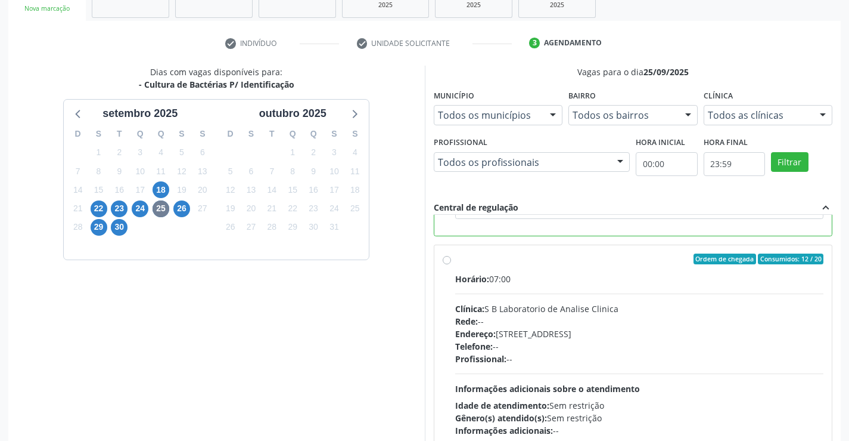
scroll to position [272, 0]
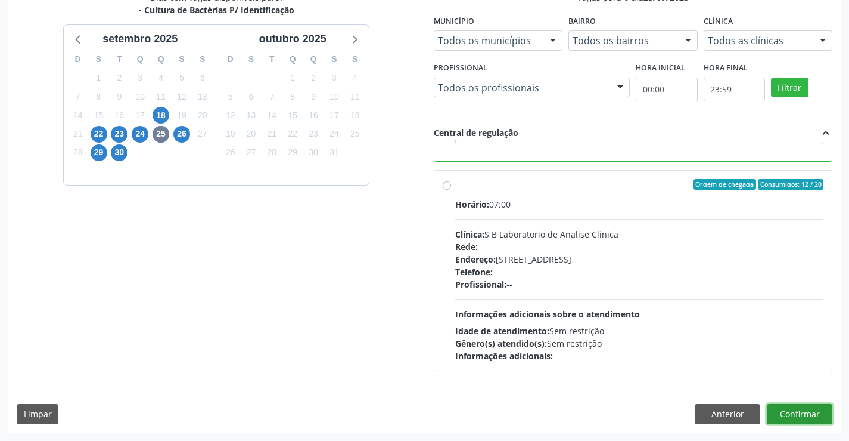
click at [811, 413] on button "Confirmar" at bounding box center [800, 414] width 66 height 20
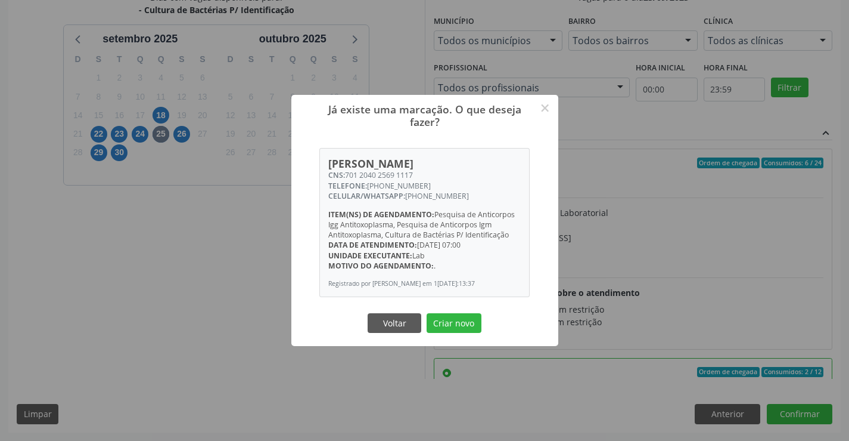
scroll to position [477, 0]
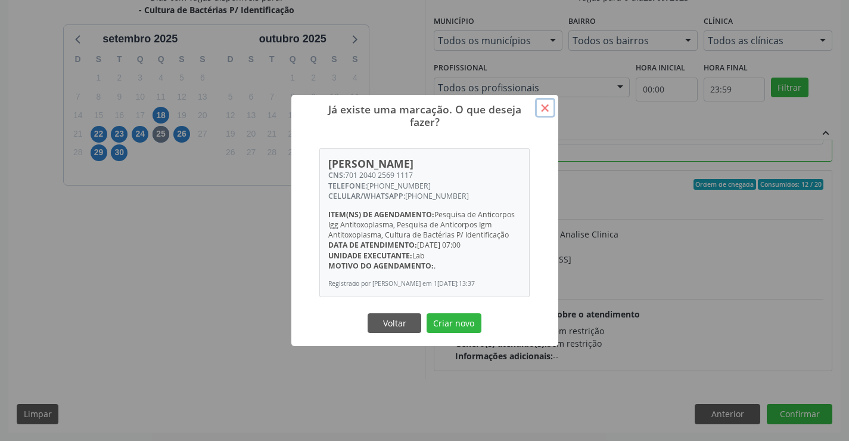
click at [545, 104] on button "×" at bounding box center [545, 108] width 20 height 20
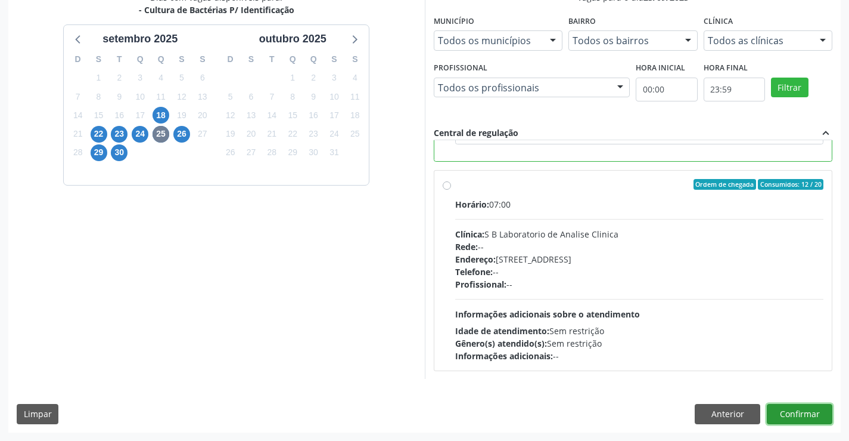
click at [798, 407] on button "Confirmar" at bounding box center [800, 414] width 66 height 20
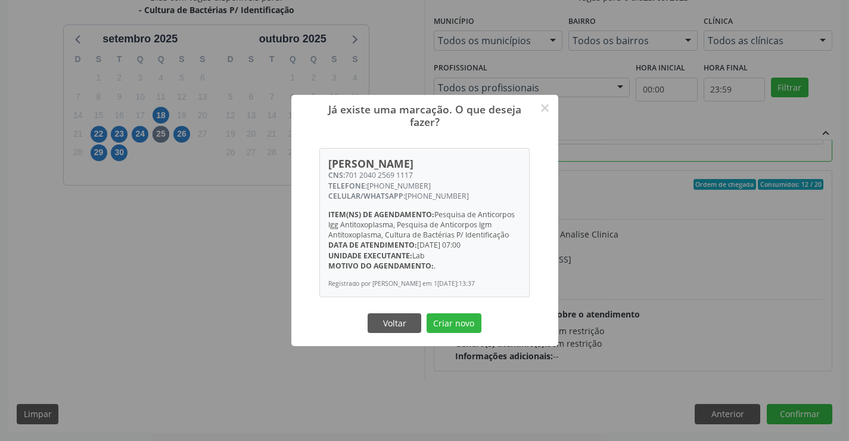
click at [708, 414] on div "Já existe uma marcação. O que deseja fazer? × Suelene Daiane da Silva CNS: 701 …" at bounding box center [424, 220] width 849 height 441
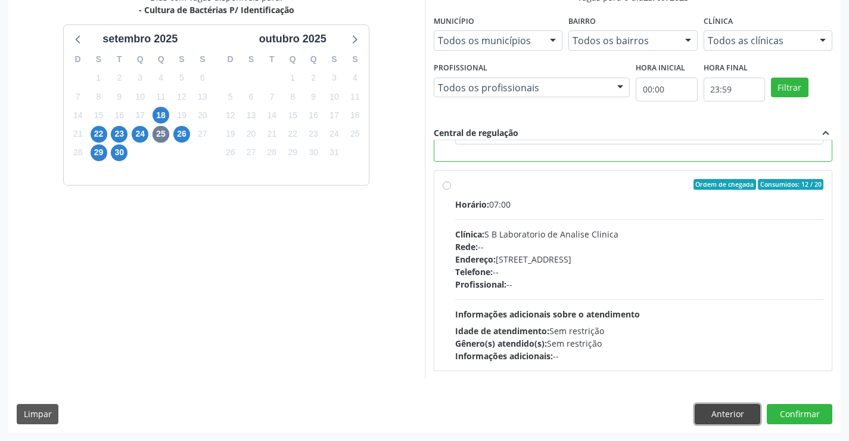
click at [708, 414] on button "Anterior" at bounding box center [728, 414] width 66 height 20
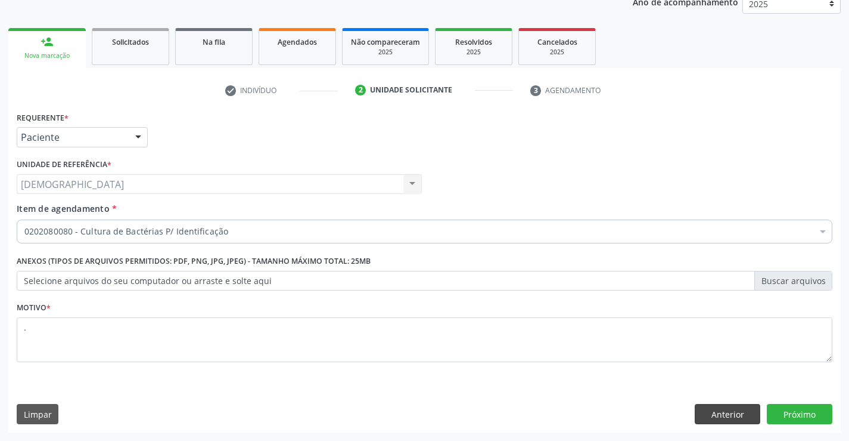
scroll to position [150, 0]
click at [708, 413] on button "Anterior" at bounding box center [728, 414] width 66 height 20
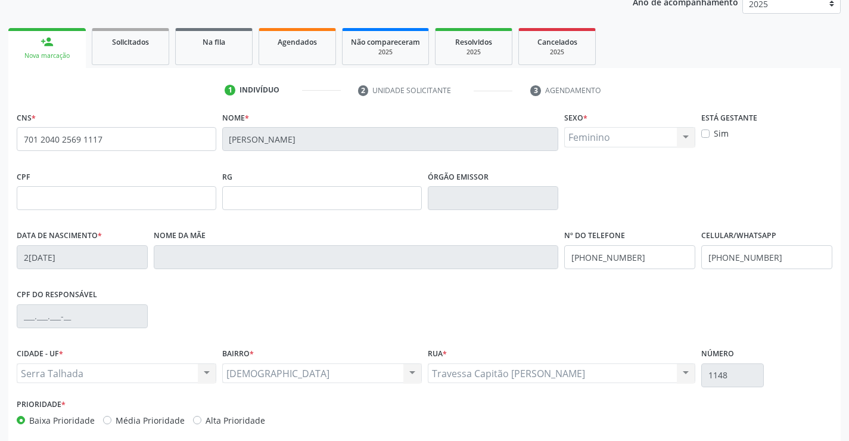
scroll to position [206, 0]
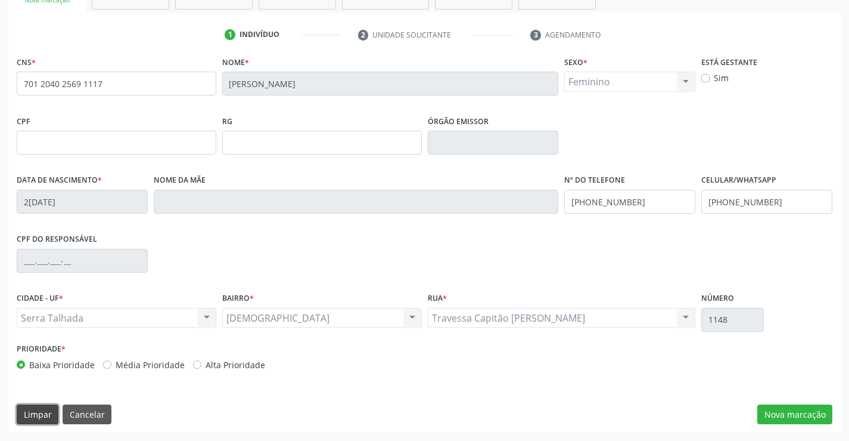
click at [38, 413] on button "Limpar" at bounding box center [38, 414] width 42 height 20
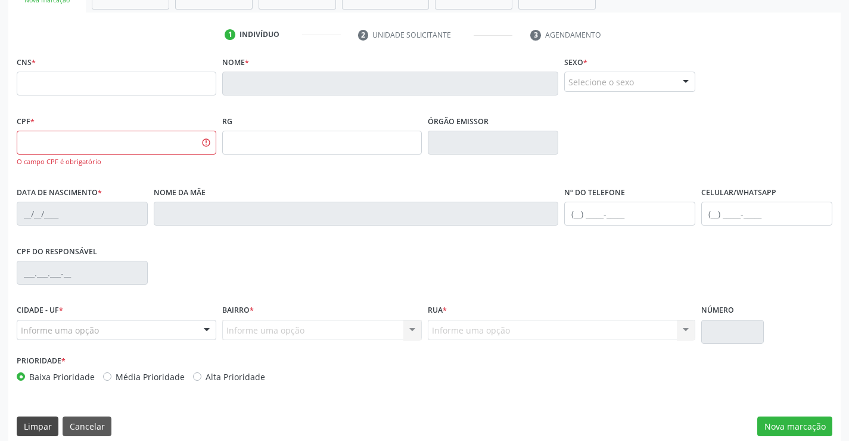
click at [38, 413] on div "CNS * Nome * Sexo * Selecione o sexo Masculino Feminino Nenhum resultado encont…" at bounding box center [424, 248] width 833 height 391
click at [38, 422] on button "Limpar" at bounding box center [38, 426] width 42 height 20
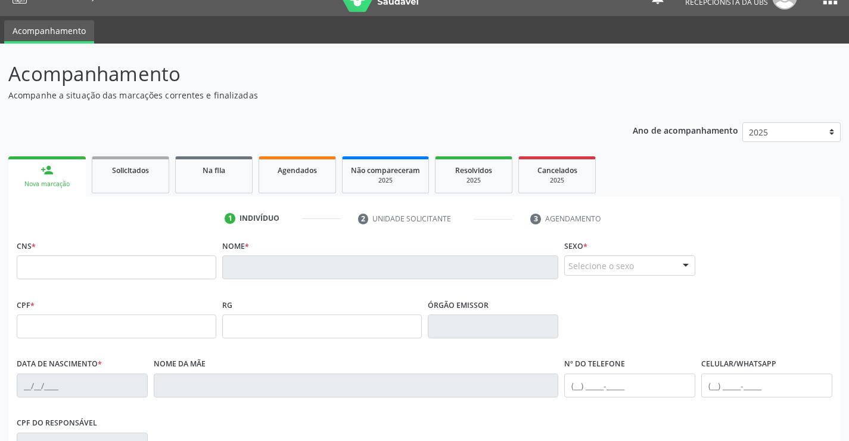
scroll to position [15, 0]
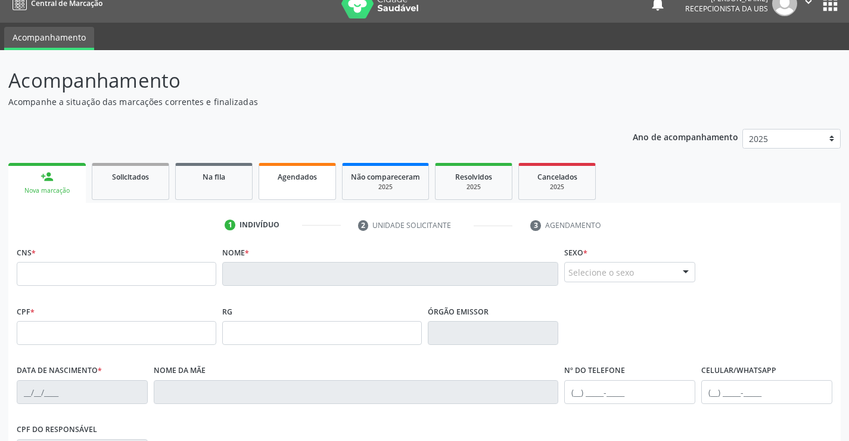
click at [283, 183] on link "Agendados" at bounding box center [297, 181] width 77 height 37
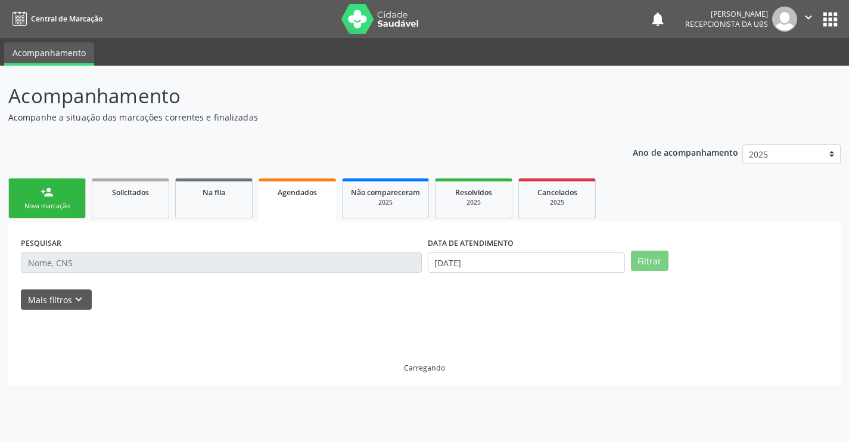
scroll to position [0, 0]
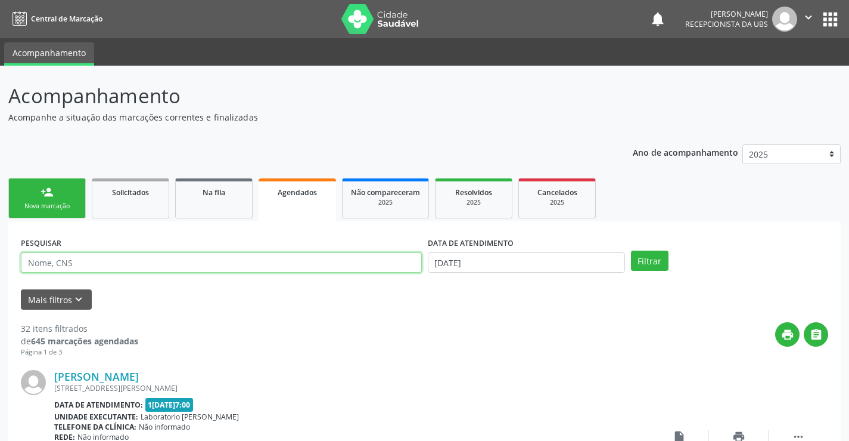
click at [254, 262] on input "text" at bounding box center [221, 262] width 401 height 20
type input "701204025691117"
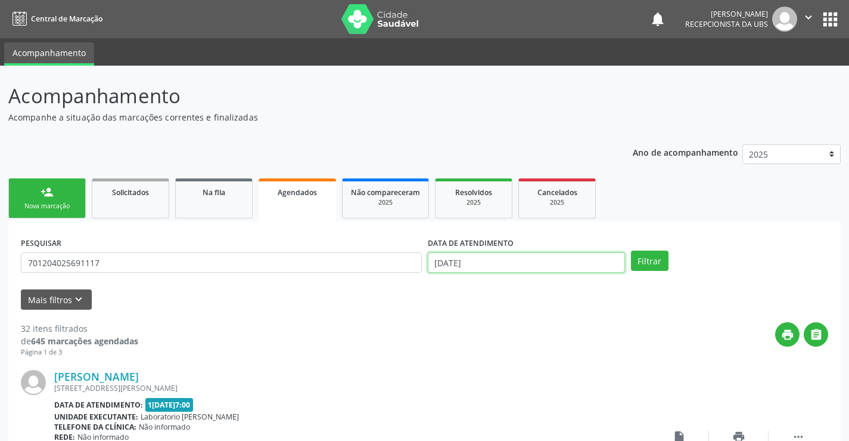
click at [551, 265] on input "[DATE]" at bounding box center [526, 262] width 197 height 20
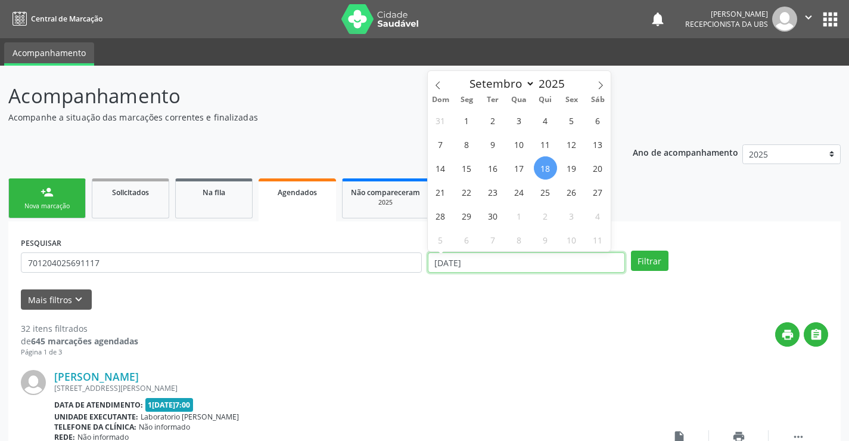
click at [549, 264] on input "[DATE]" at bounding box center [526, 262] width 197 height 20
click at [637, 259] on button "Filtrar" at bounding box center [650, 260] width 38 height 20
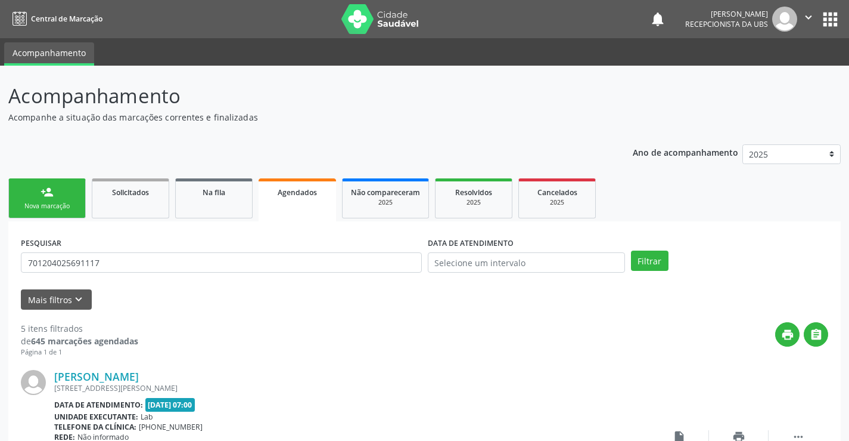
click at [66, 201] on div "Nova marcação" at bounding box center [47, 205] width 60 height 9
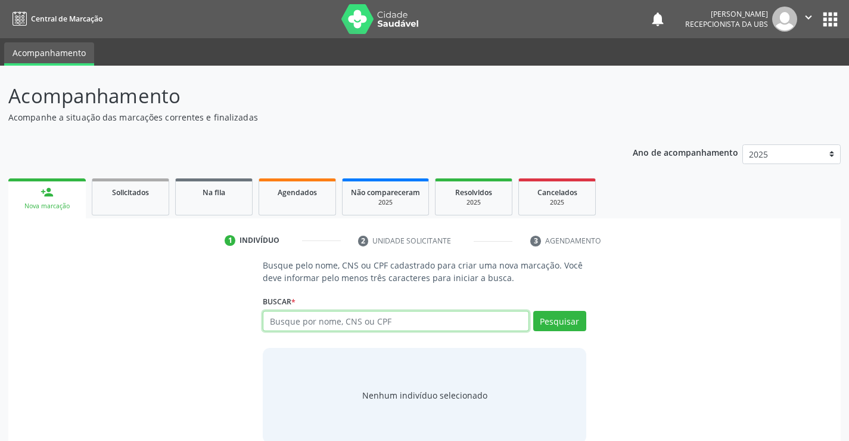
click at [390, 330] on input "text" at bounding box center [396, 321] width 266 height 20
type input "701204025691117"
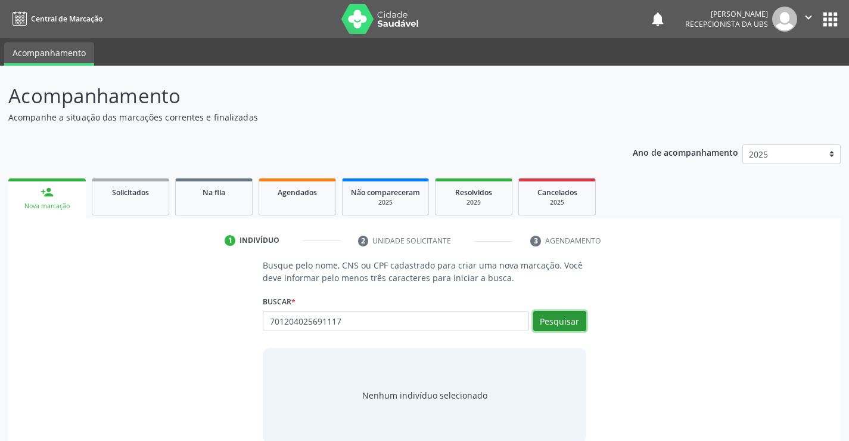
click at [563, 324] on button "Pesquisar" at bounding box center [559, 321] width 53 height 20
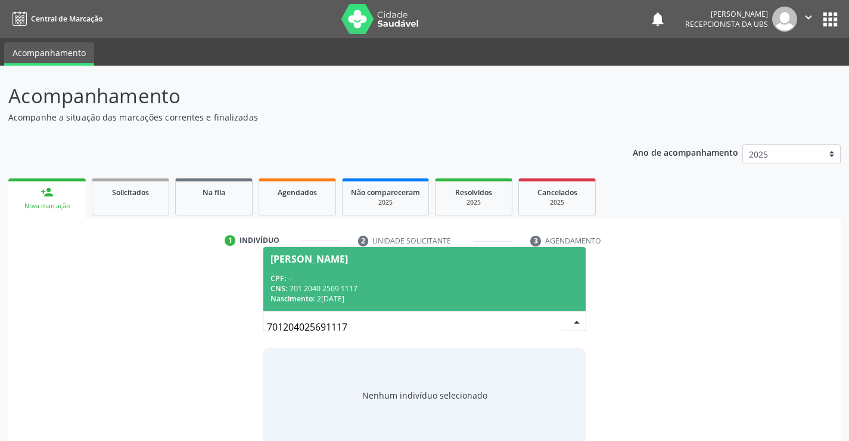
click at [575, 274] on div "CPF: --" at bounding box center [425, 278] width 308 height 10
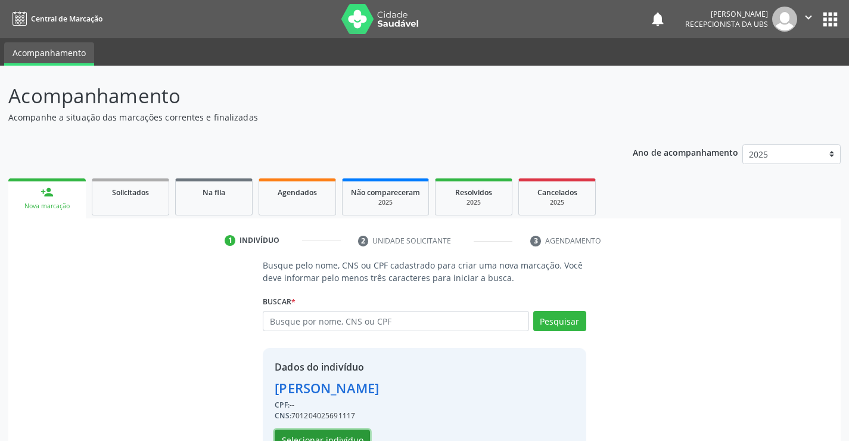
click at [338, 432] on button "Selecionar indivíduo" at bounding box center [322, 439] width 95 height 20
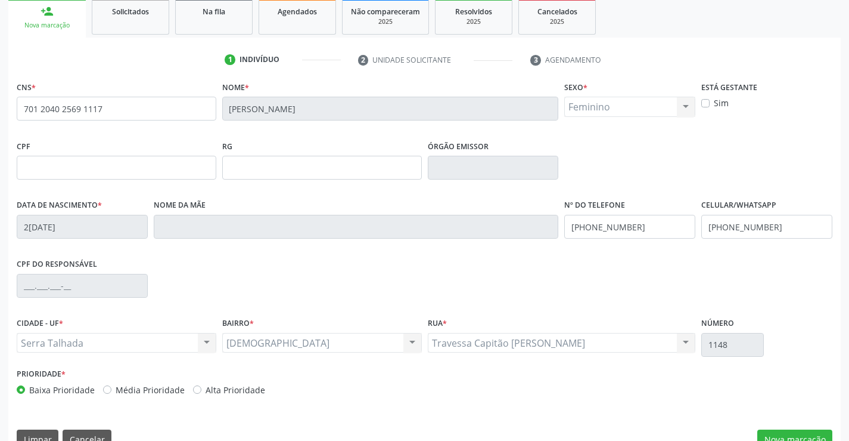
scroll to position [206, 0]
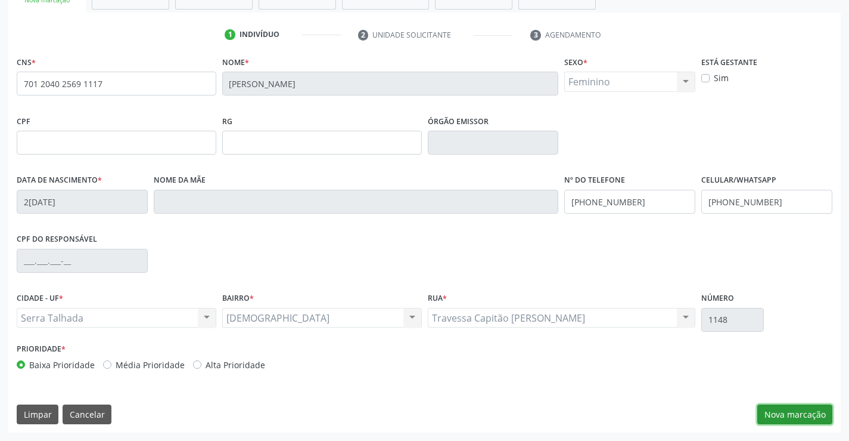
click at [807, 415] on button "Nova marcação" at bounding box center [795, 414] width 75 height 20
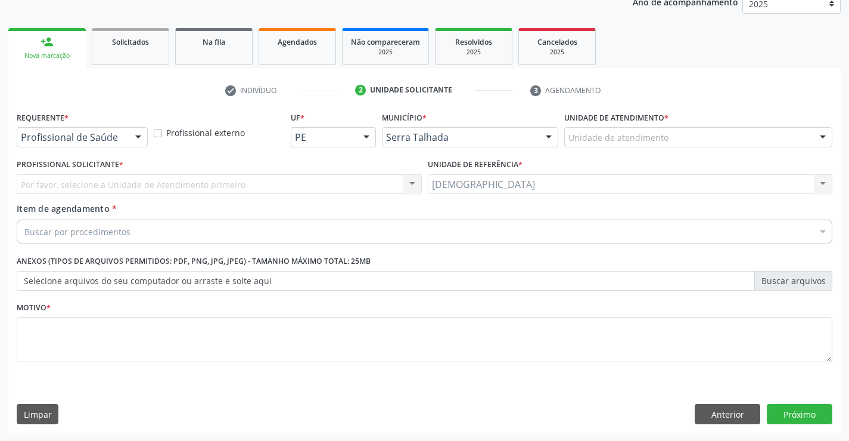
scroll to position [150, 0]
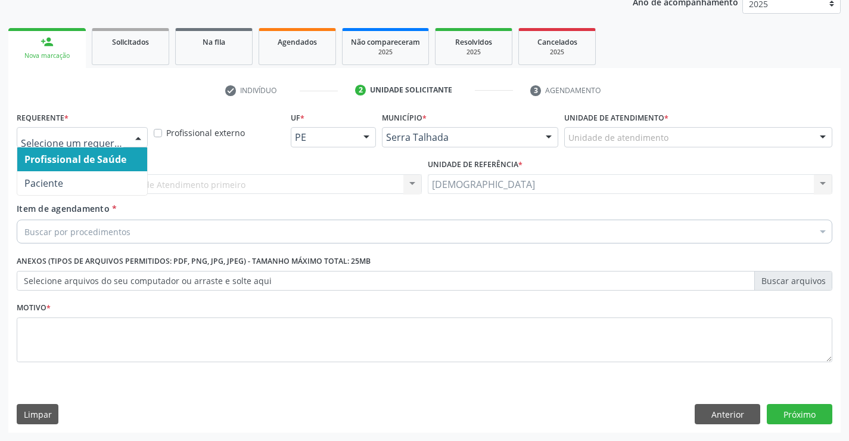
click at [141, 129] on div at bounding box center [138, 138] width 18 height 20
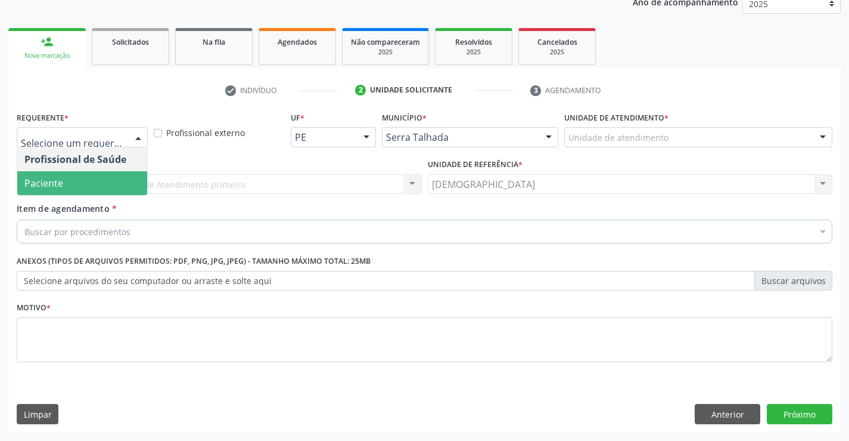
click at [94, 178] on span "Paciente" at bounding box center [82, 183] width 130 height 24
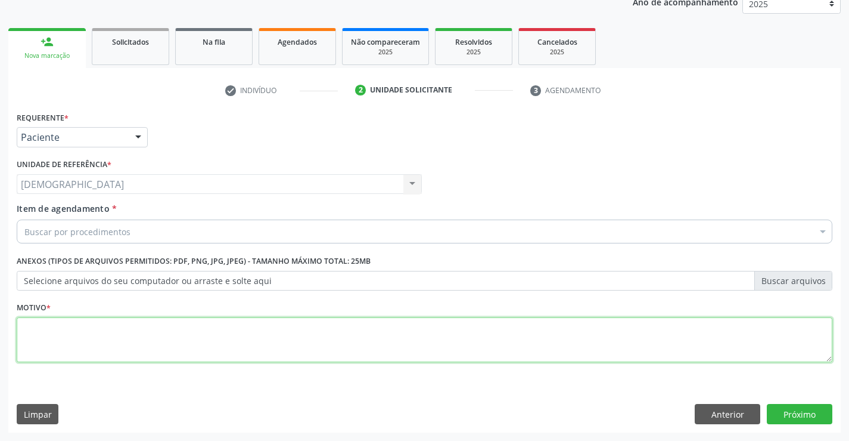
click at [124, 328] on textarea at bounding box center [425, 339] width 816 height 45
type textarea "."
click at [163, 232] on div "Buscar por procedimentos" at bounding box center [425, 231] width 816 height 24
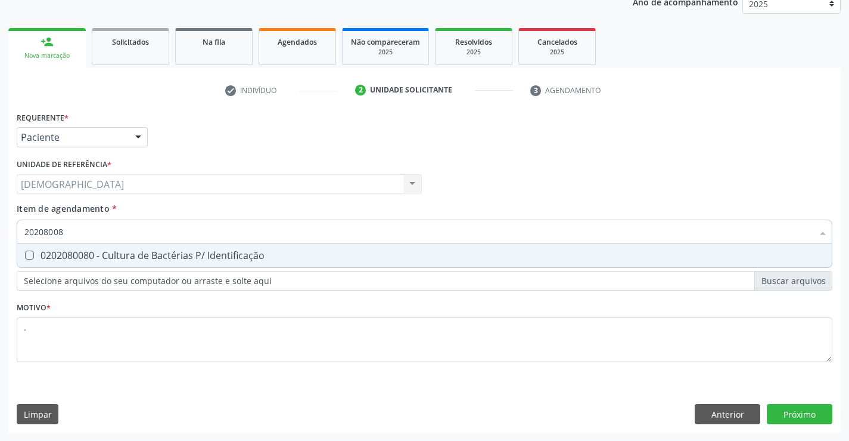
type input "202080080"
click at [163, 244] on span "0202080080 - Cultura de Bactérias P/ Identificação" at bounding box center [424, 255] width 815 height 24
checkbox Identificação "true"
click at [783, 408] on div "Requerente * Paciente Profissional de Saúde Paciente Nenhum resultado encontrad…" at bounding box center [424, 270] width 833 height 324
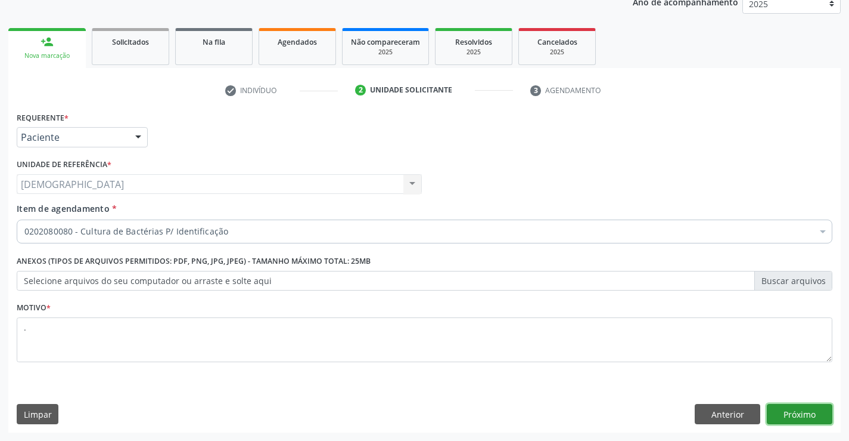
click at [810, 417] on button "Próximo" at bounding box center [800, 414] width 66 height 20
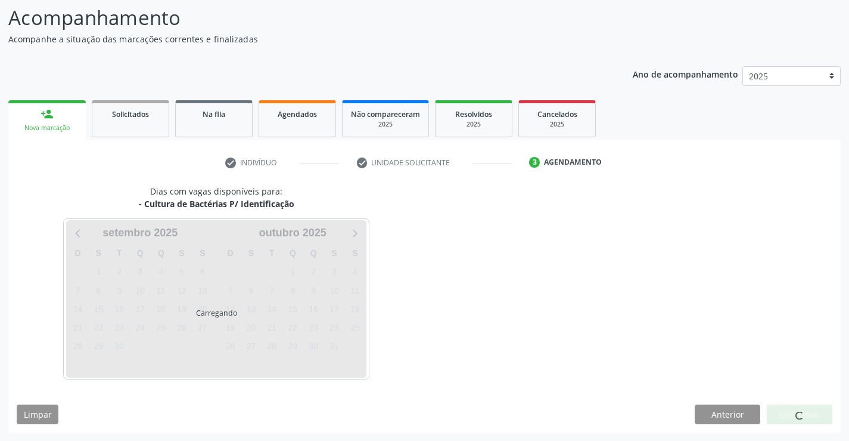
scroll to position [78, 0]
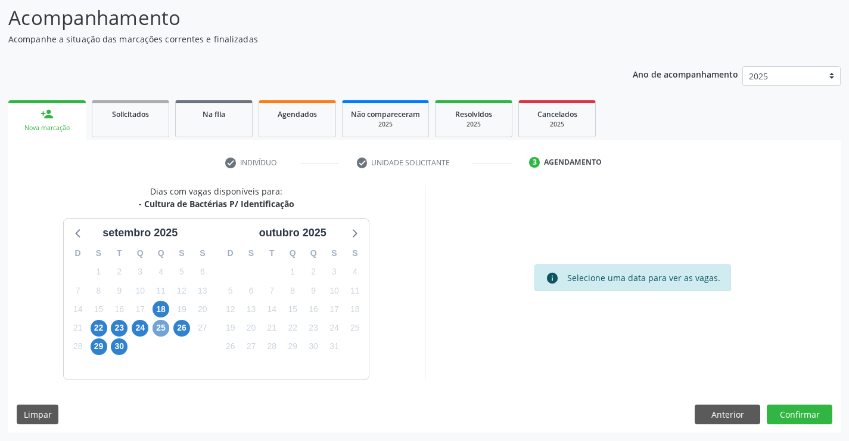
click at [160, 329] on span "25" at bounding box center [161, 328] width 17 height 17
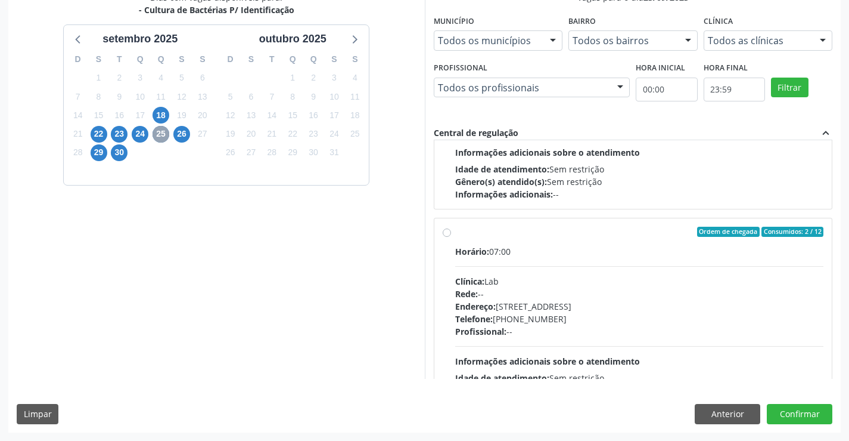
scroll to position [148, 0]
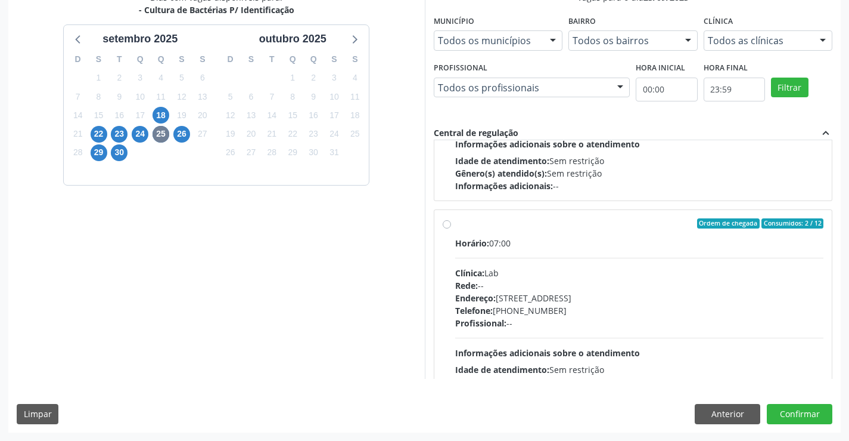
click at [455, 221] on label "Ordem de chegada Consumidos: 2 / 12 Horário: 07:00 Clínica: Lab Rede: -- Endere…" at bounding box center [639, 309] width 369 height 183
click at [448, 221] on input "Ordem de chegada Consumidos: 2 / 12 Horário: 07:00 Clínica: Lab Rede: -- Endere…" at bounding box center [447, 223] width 8 height 11
radio input "true"
click at [799, 414] on button "Confirmar" at bounding box center [800, 414] width 66 height 20
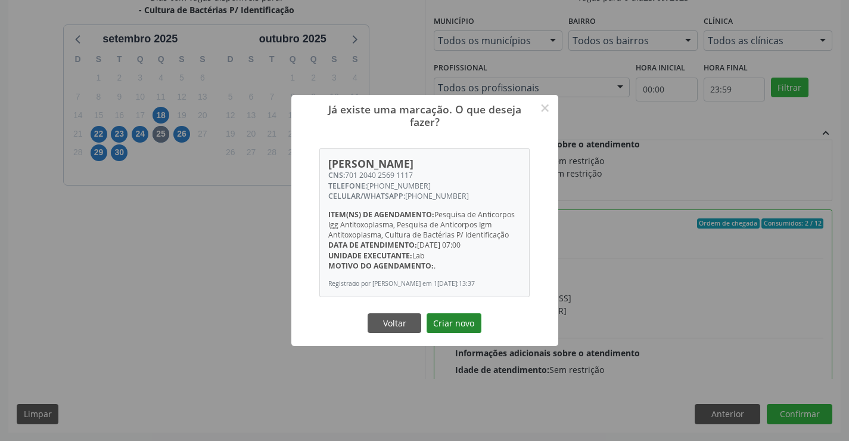
click at [439, 328] on button "Criar novo" at bounding box center [454, 323] width 55 height 20
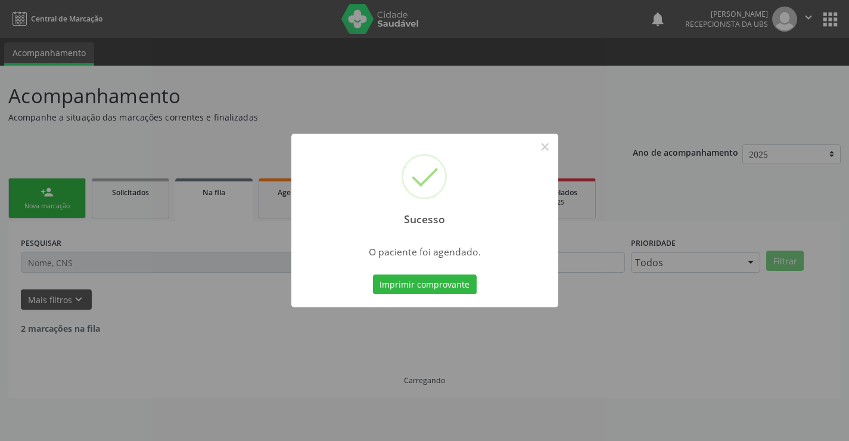
scroll to position [0, 0]
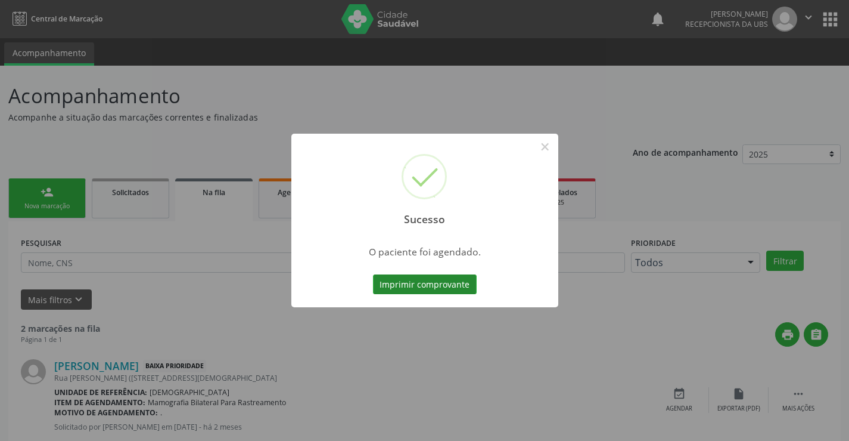
click at [415, 290] on button "Imprimir comprovante" at bounding box center [425, 284] width 104 height 20
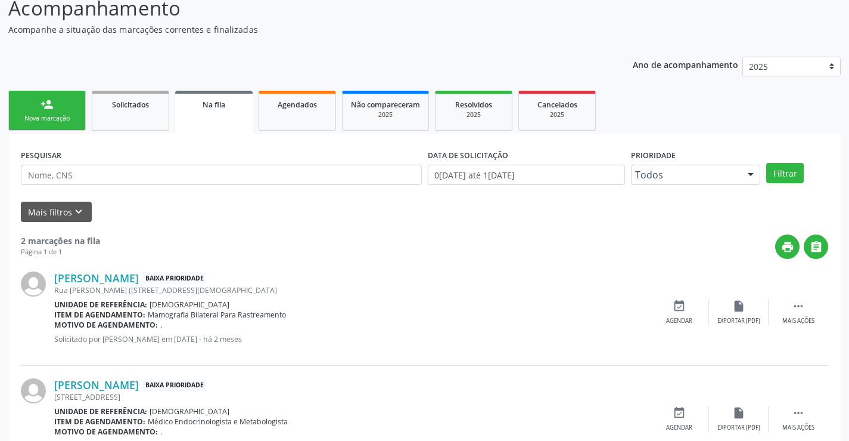
scroll to position [140, 0]
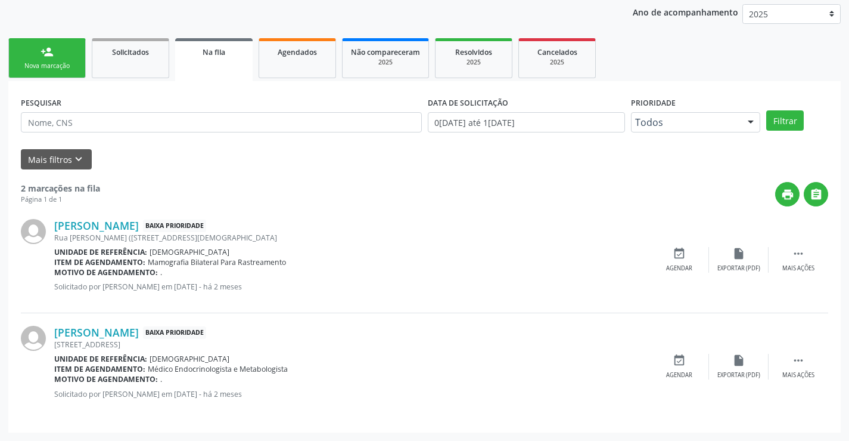
click at [42, 55] on div "person_add" at bounding box center [47, 51] width 13 height 13
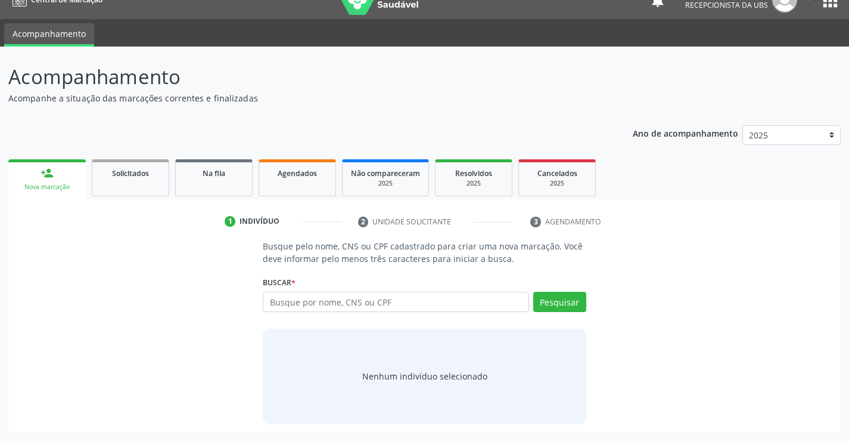
scroll to position [19, 0]
click at [304, 305] on input "text" at bounding box center [396, 301] width 266 height 20
click at [301, 294] on input "text" at bounding box center [396, 301] width 266 height 20
click at [341, 303] on input "text" at bounding box center [396, 301] width 266 height 20
click at [334, 304] on input "text" at bounding box center [396, 301] width 266 height 20
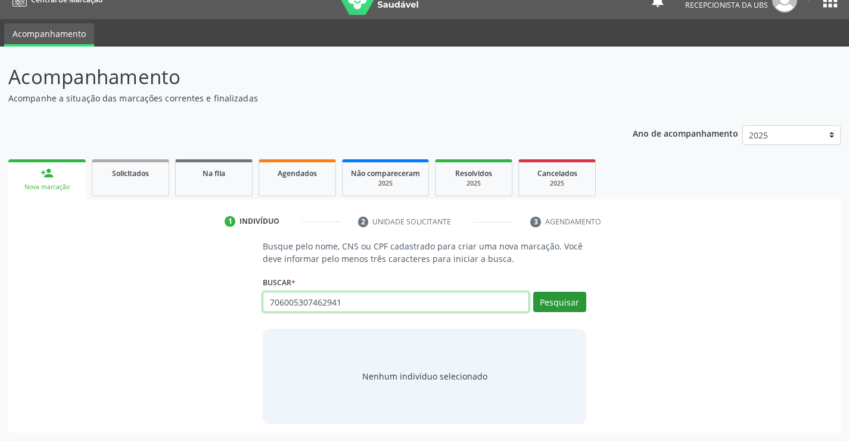
type input "706005307462941"
click at [562, 301] on button "Pesquisar" at bounding box center [559, 301] width 53 height 20
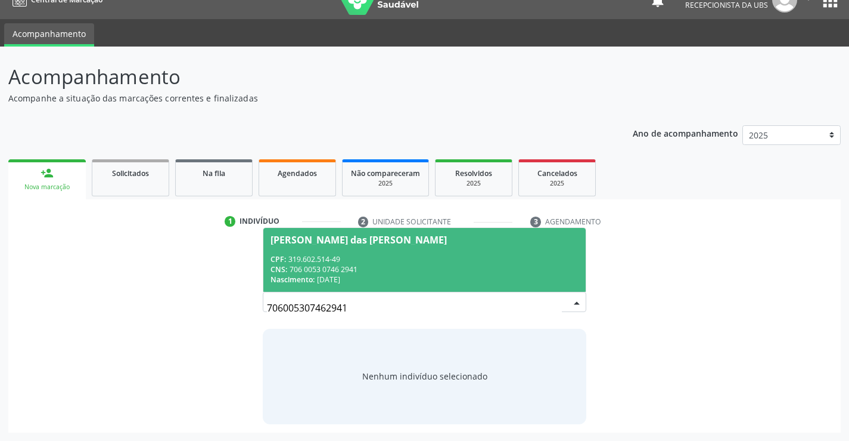
click at [366, 266] on div "CNS: 706 0053 0746 2941" at bounding box center [425, 269] width 308 height 10
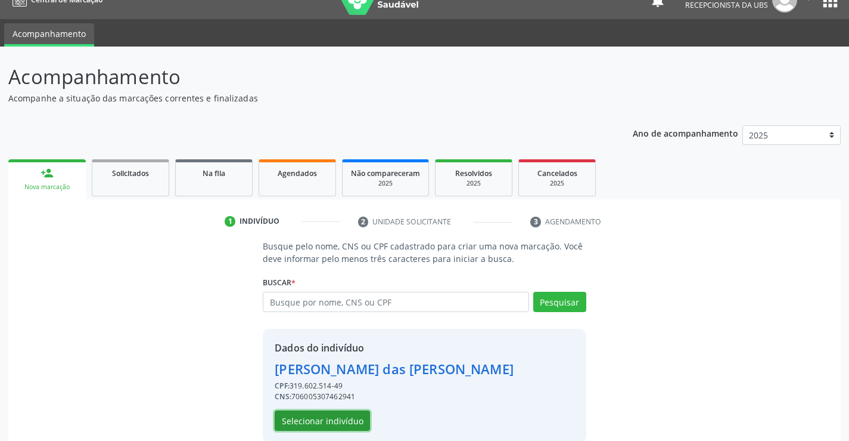
click at [299, 423] on button "Selecionar indivíduo" at bounding box center [322, 420] width 95 height 20
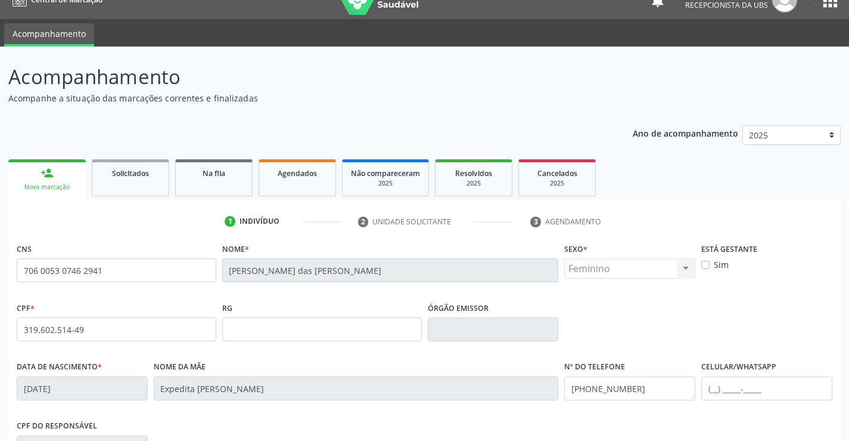
scroll to position [206, 0]
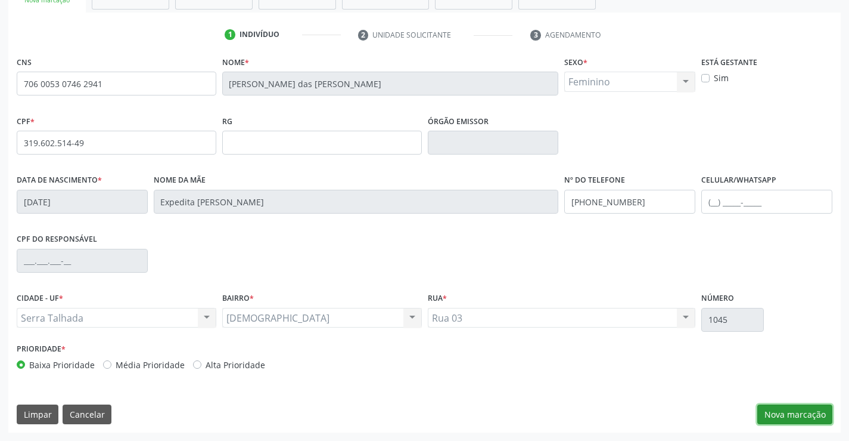
click at [804, 408] on button "Nova marcação" at bounding box center [795, 414] width 75 height 20
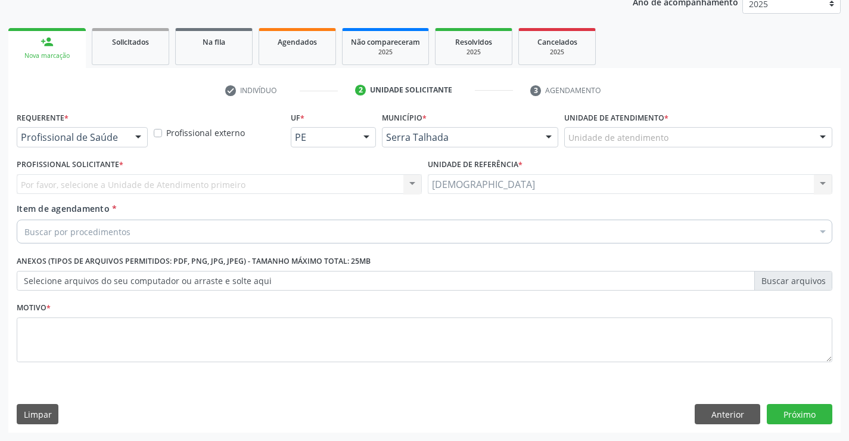
scroll to position [150, 0]
click at [142, 135] on div at bounding box center [138, 138] width 18 height 20
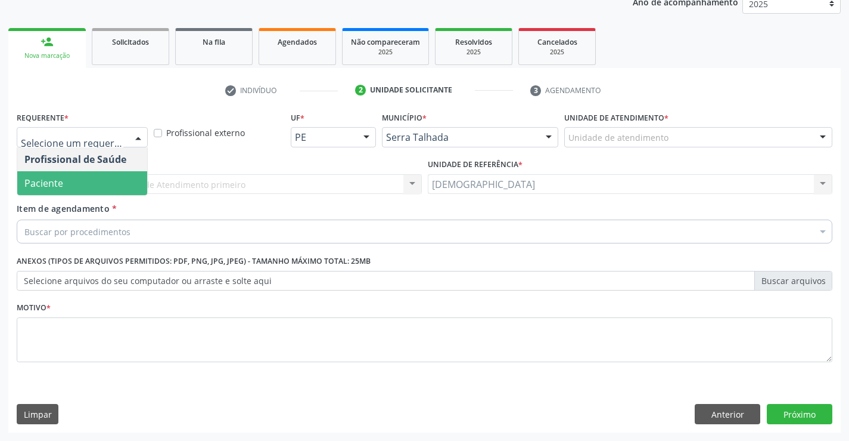
click at [97, 184] on span "Paciente" at bounding box center [82, 183] width 130 height 24
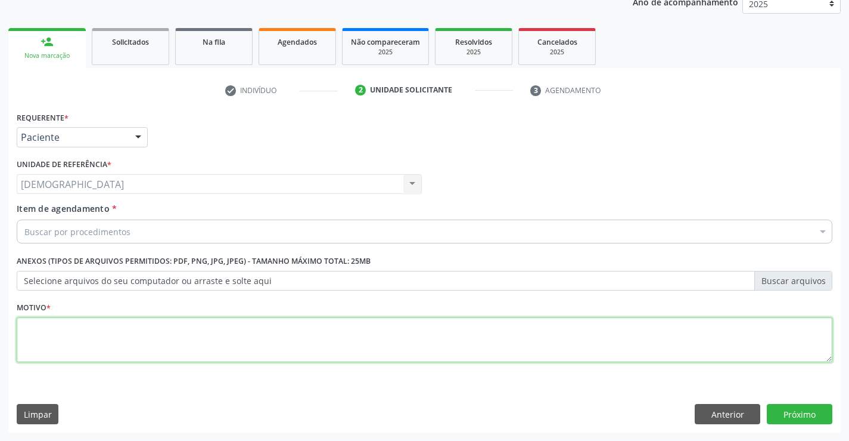
click at [66, 321] on textarea at bounding box center [425, 339] width 816 height 45
type textarea "."
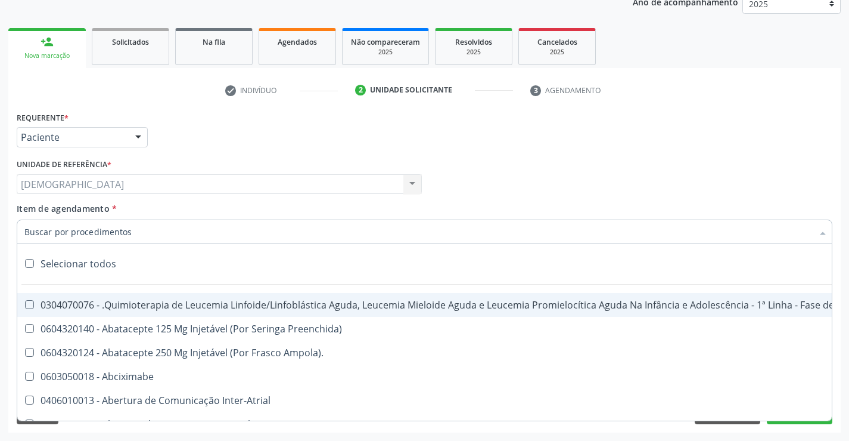
click at [110, 224] on div at bounding box center [425, 231] width 816 height 24
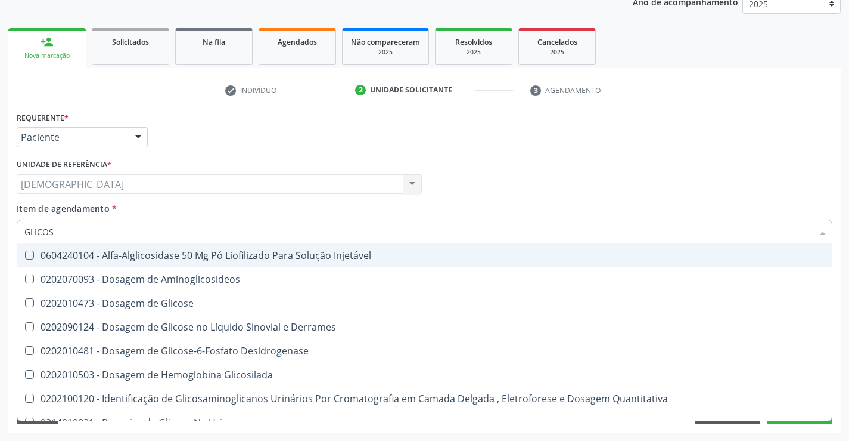
type input "GLICOSE"
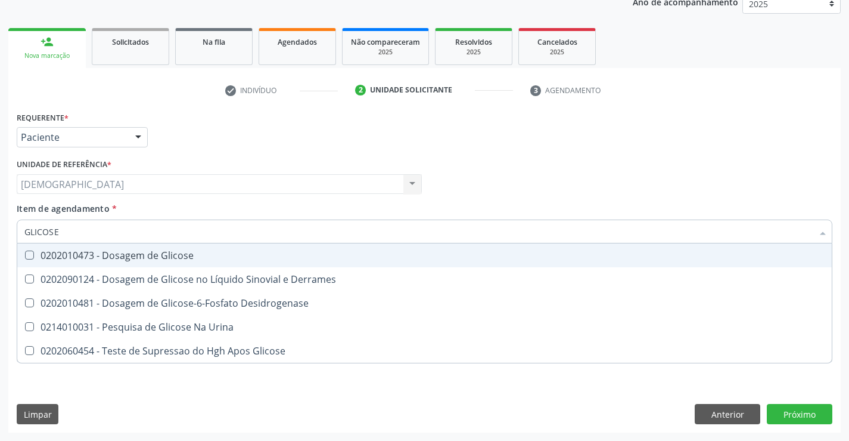
click at [119, 251] on div "0202010473 - Dosagem de Glicose" at bounding box center [424, 255] width 801 height 10
checkbox Glicose "true"
type input "GLICOS"
checkbox Glicose "false"
checkbox Desidrogenase "true"
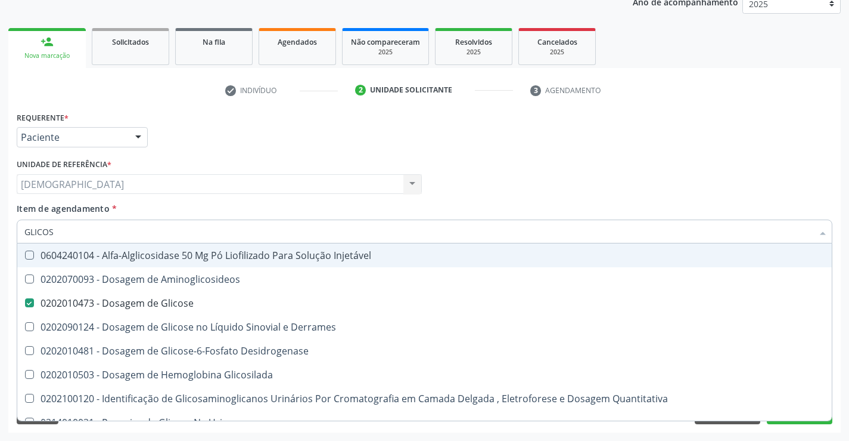
type input "GLICO"
checkbox Glicose "false"
checkbox Glicosilada "true"
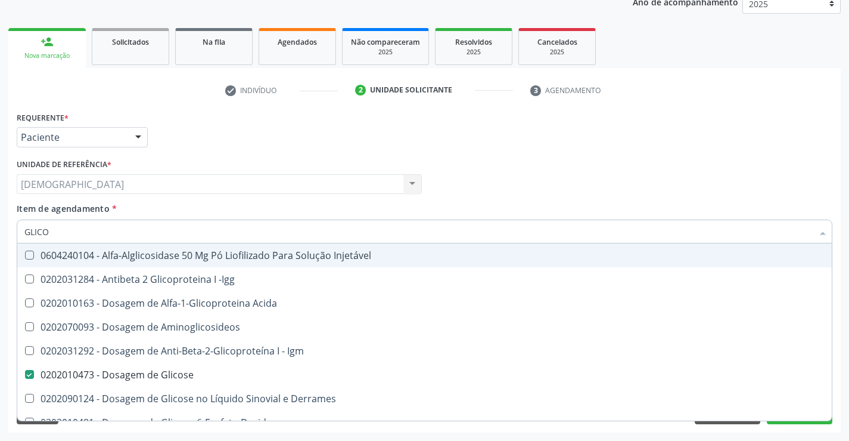
type input "GLIC"
checkbox Glicose "false"
checkbox Glicose "true"
type input "GLI"
checkbox Glicose "false"
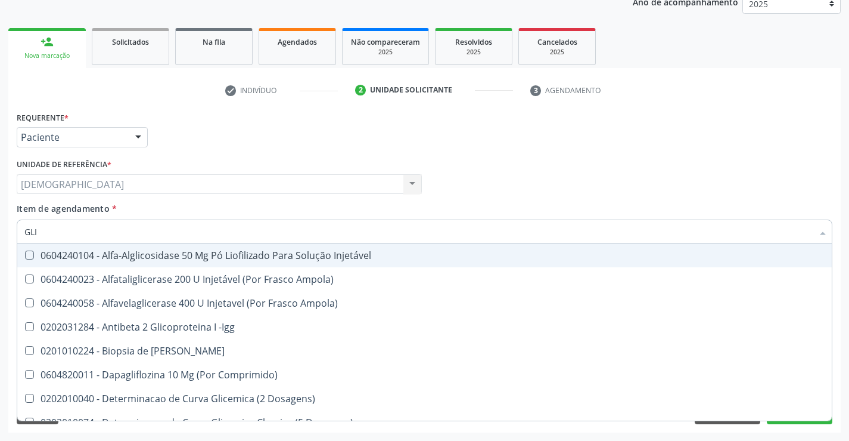
type input "GL"
checkbox Glicose "false"
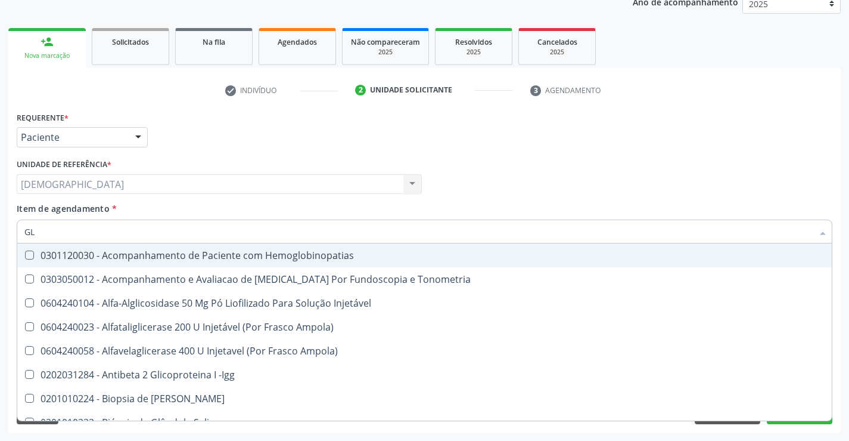
type input "G"
checkbox Glicose "false"
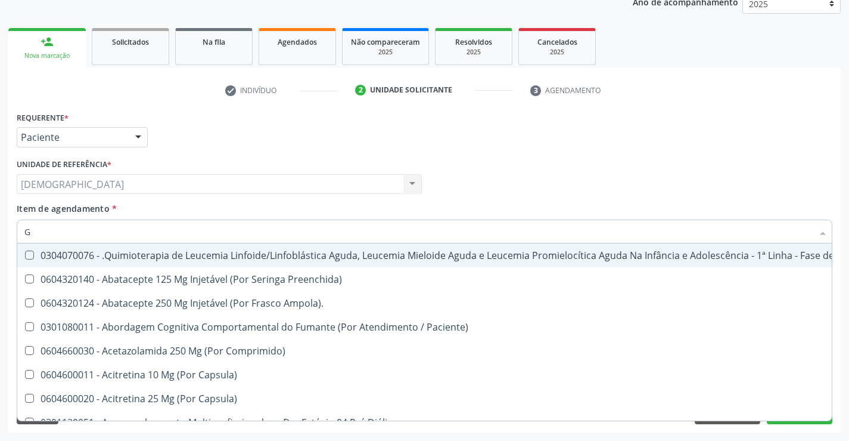
checkbox Glicose "false"
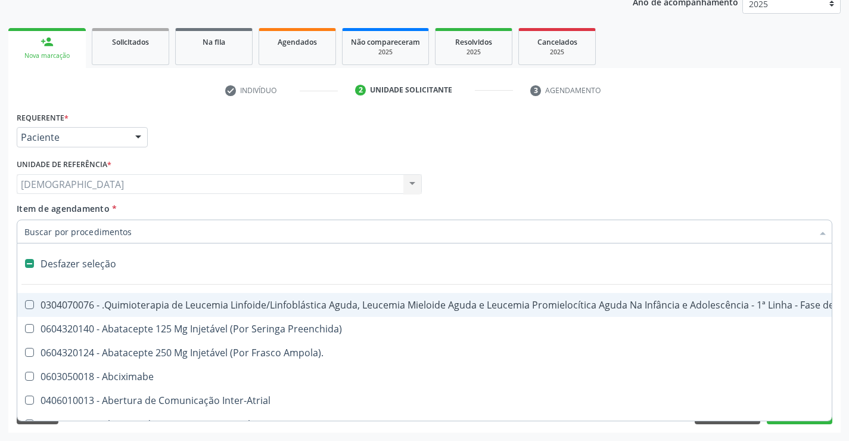
type input "2"
checkbox Percutanea "true"
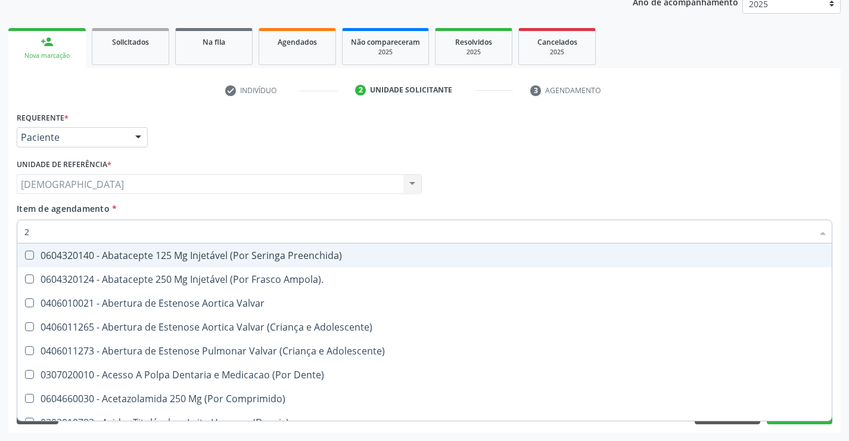
type input "20"
checkbox Cec "true"
checkbox Glicose "false"
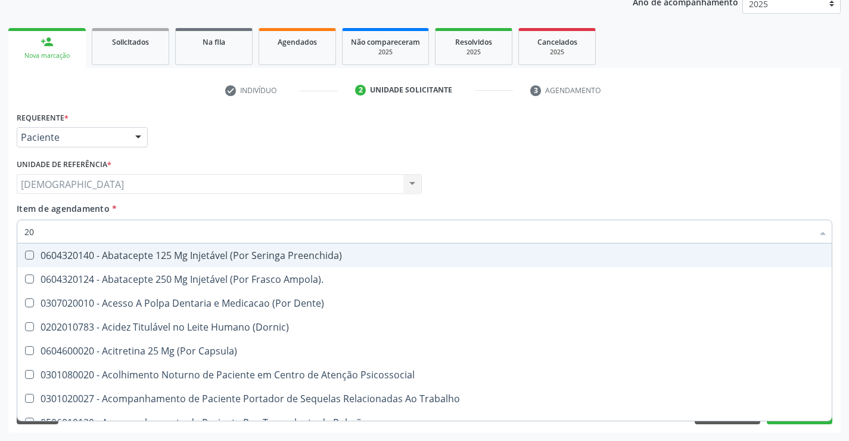
type input "202"
checkbox Linha "true"
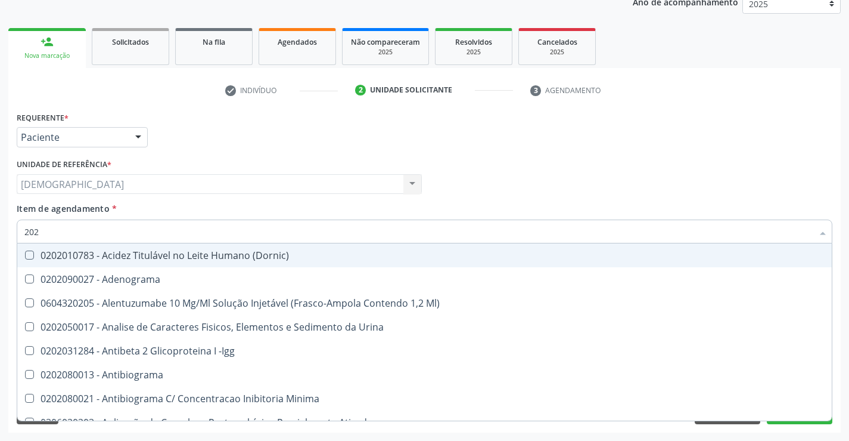
type input "2020"
checkbox Glicose "true"
checkbox Leucino-Aminopeptidase "false"
type input "20201"
checkbox Reumatoide "true"
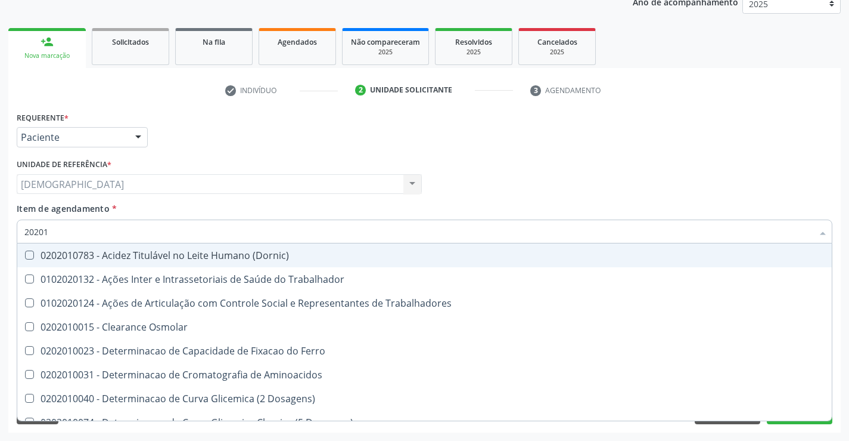
type input "202010"
checkbox II "true"
checkbox Glicose "false"
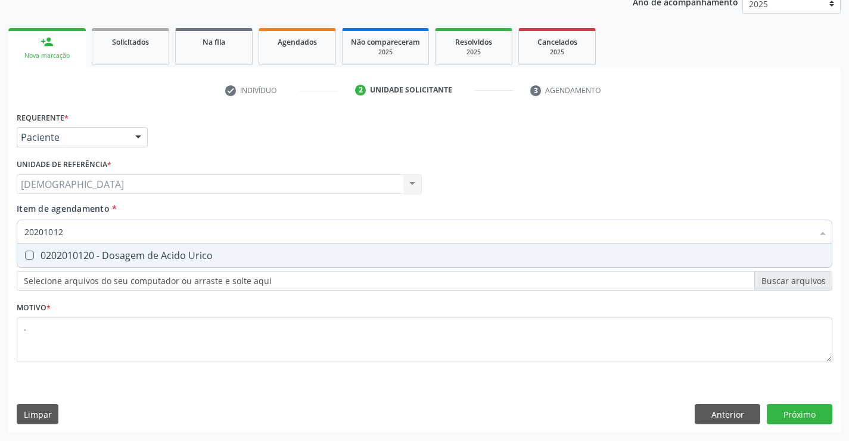
type input "202010120"
click at [135, 250] on div "0202010120 - Dosagem de Acido Urico" at bounding box center [424, 255] width 801 height 10
checkbox Urico "true"
type input "202010"
checkbox Urico "false"
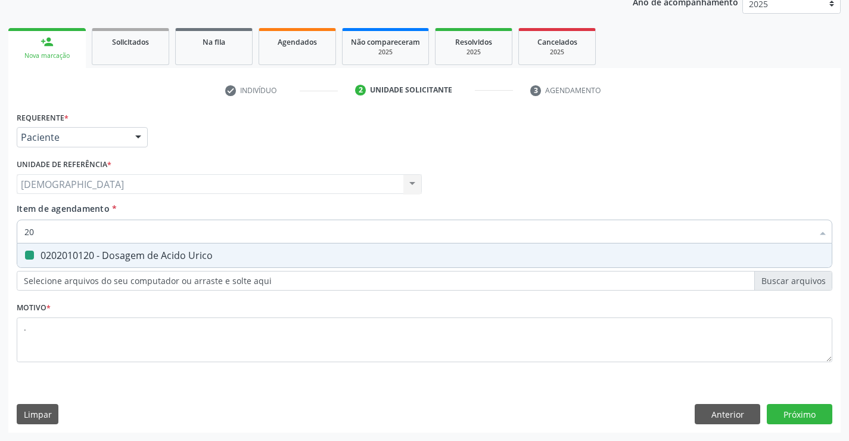
type input "2"
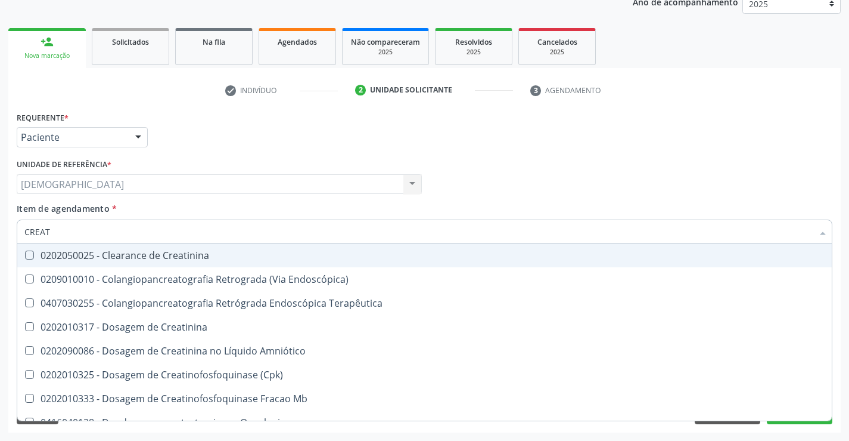
type input "CREATI"
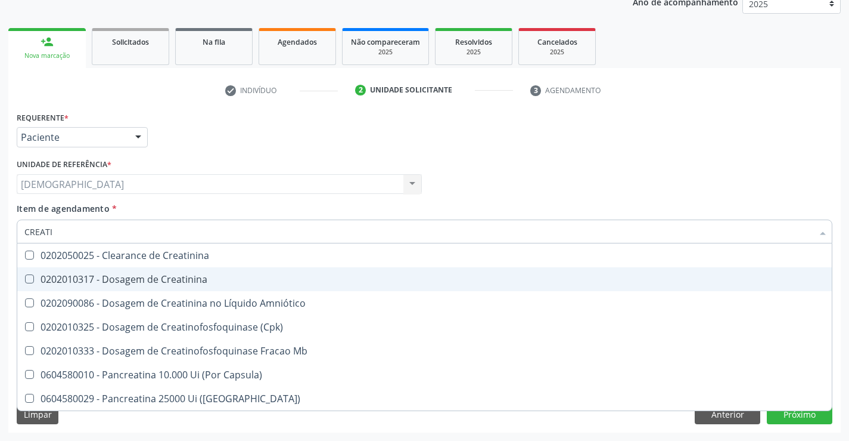
click at [106, 274] on div "0202010317 - Dosagem de Creatinina" at bounding box center [424, 279] width 801 height 10
checkbox Creatinina "true"
type input "CREAT"
checkbox Creatinina "false"
checkbox \(Cpk\) "true"
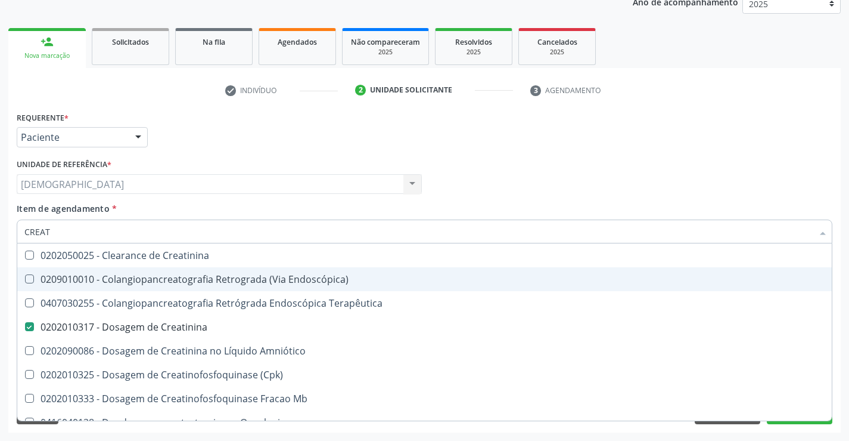
type input "CREA"
checkbox Creatinina "false"
checkbox Mb "true"
type input "CRE"
checkbox Mb "false"
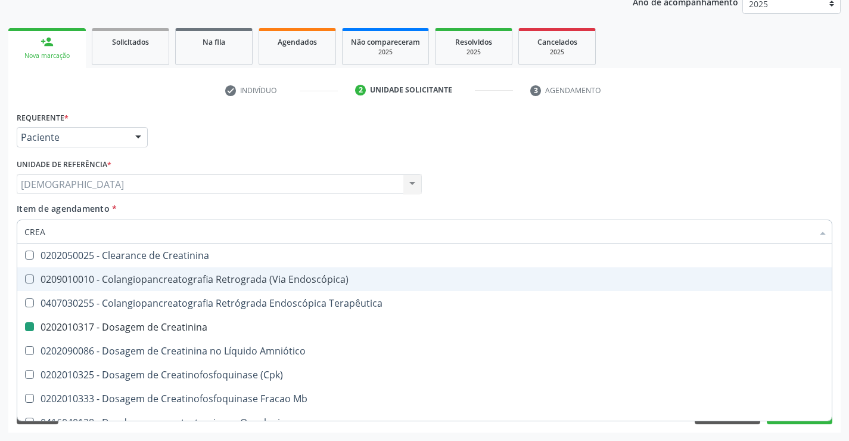
checkbox Oncologia "true"
type input "C"
checkbox Oncologia "false"
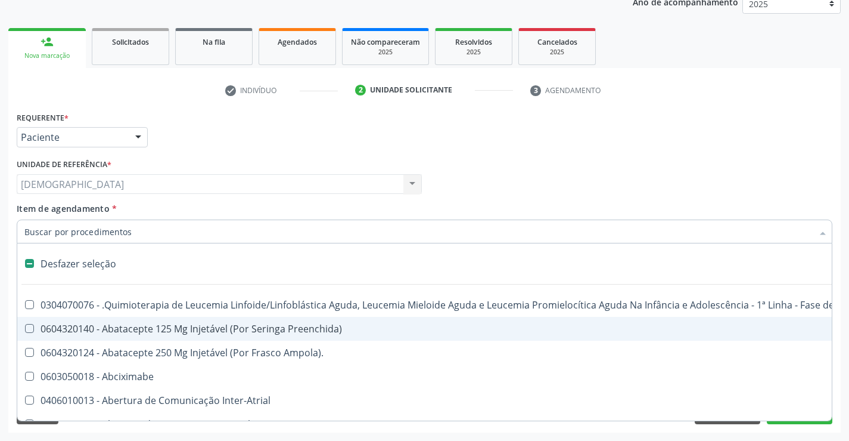
type input "U"
checkbox Cistorrafia "true"
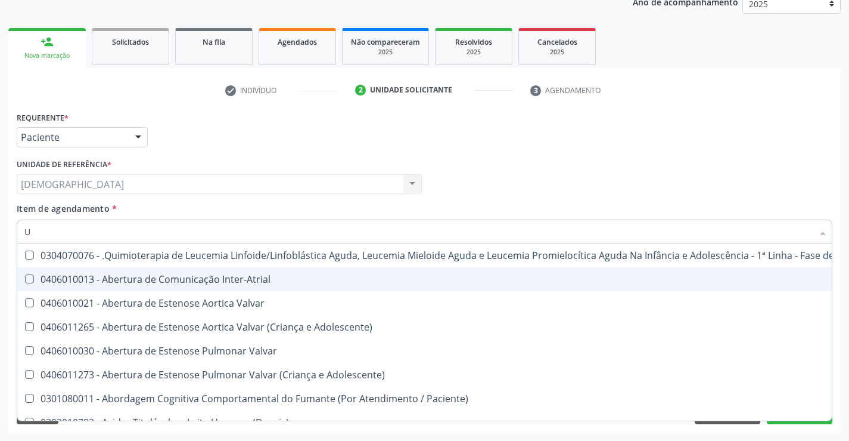
type input "UR"
checkbox B "true"
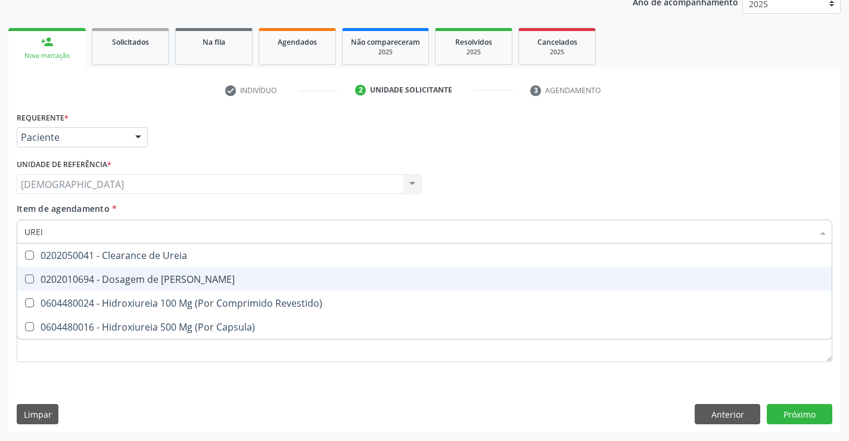
type input "UREIA"
click at [126, 274] on div "0202010694 - Dosagem de [PERSON_NAME]" at bounding box center [424, 279] width 801 height 10
checkbox Ureia "true"
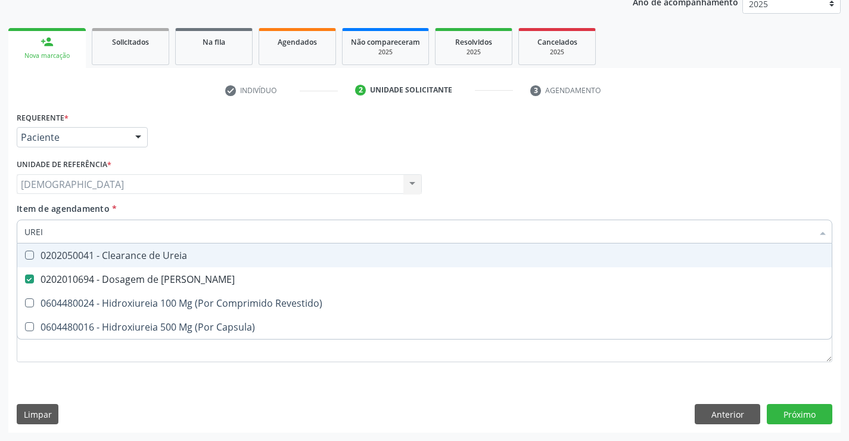
type input "URE"
checkbox Ureia "false"
type input "U"
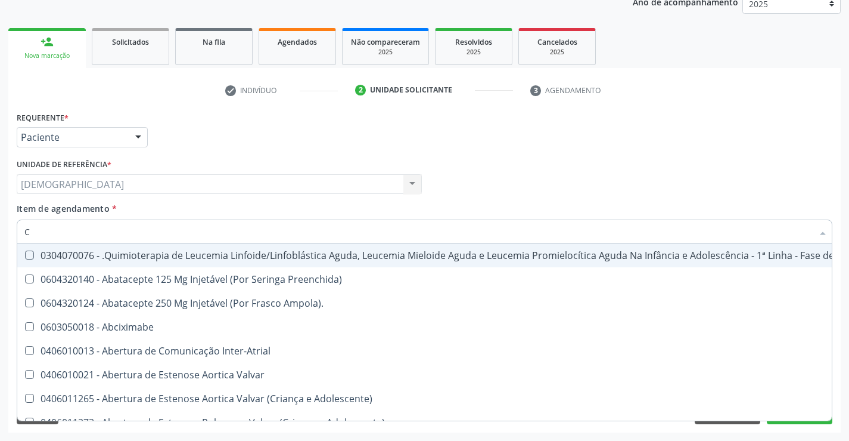
type input "CO"
checkbox Único "true"
checkbox Creatinina "true"
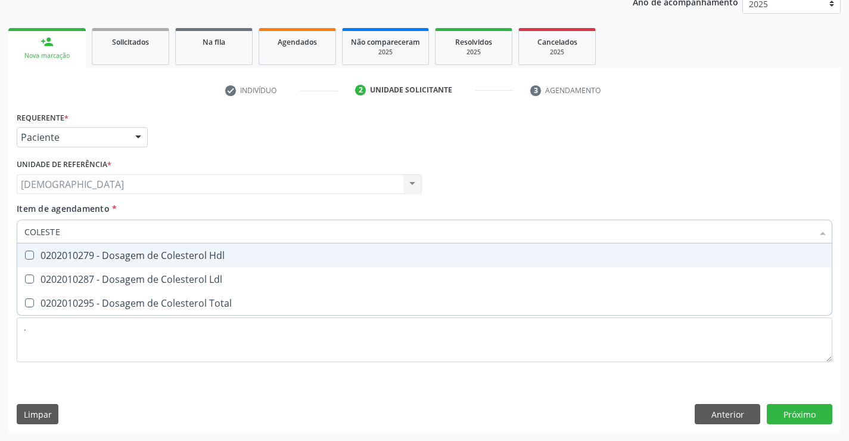
type input "COLESTER"
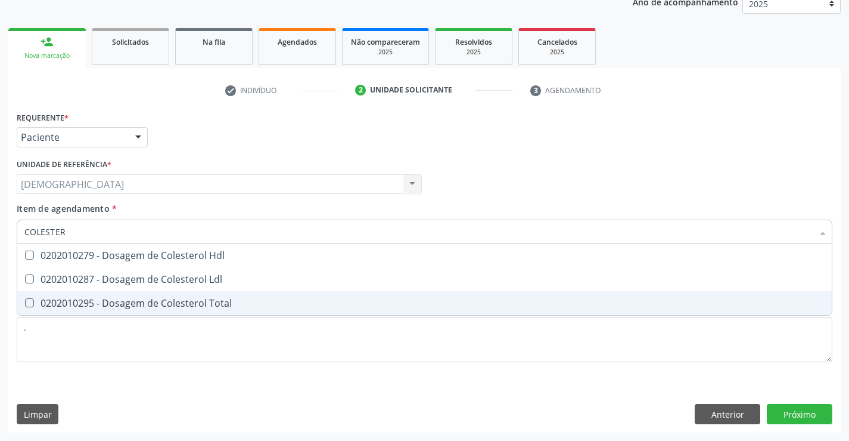
click at [120, 300] on div "0202010295 - Dosagem de Colesterol Total" at bounding box center [424, 303] width 801 height 10
checkbox Total "true"
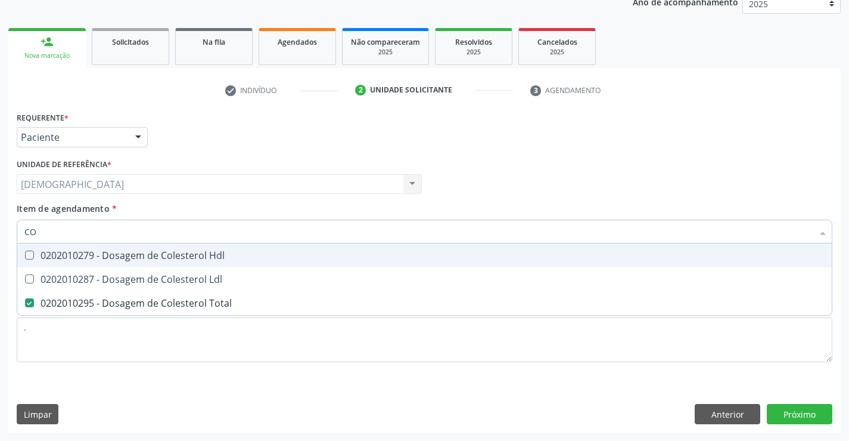
type input "C"
checkbox Total "false"
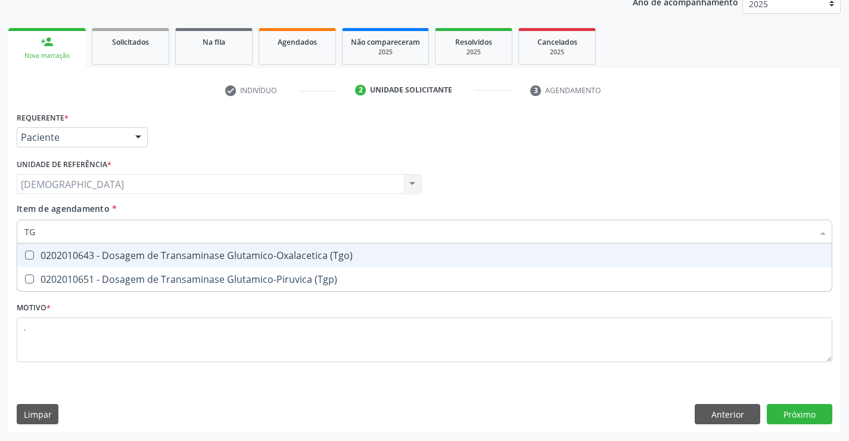
type input "TGO"
click at [110, 250] on div "0202010643 - Dosagem de Transaminase Glutamico-Oxalacetica (Tgo)" at bounding box center [424, 255] width 801 height 10
checkbox \(Tgo\) "true"
type input "TGP"
click at [110, 250] on div "0202010651 - Dosagem de Transaminase Glutamico-Piruvica (Tgp)" at bounding box center [424, 255] width 801 height 10
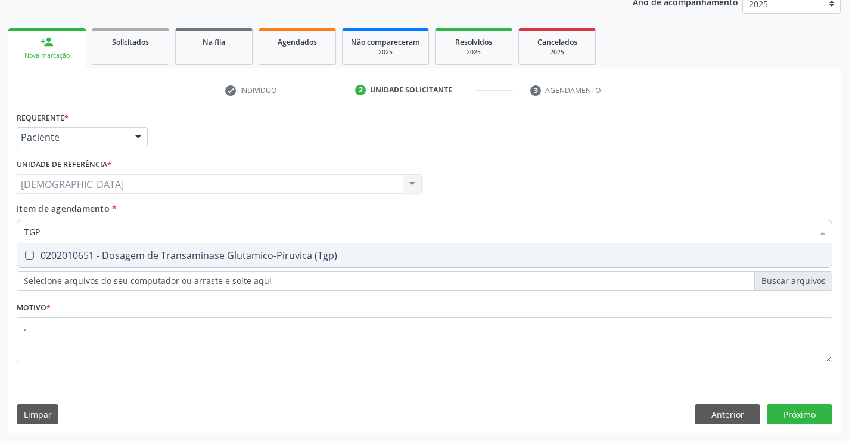
checkbox \(Tgp\) "true"
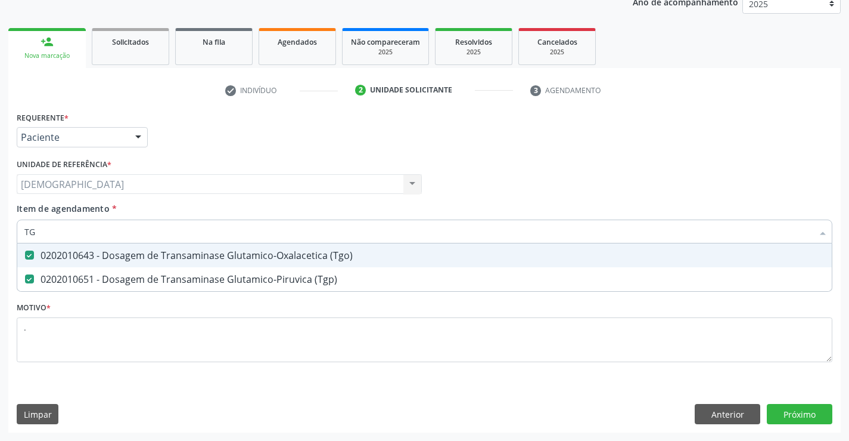
type input "T"
checkbox \(Tgo\) "false"
checkbox \(Tgp\) "false"
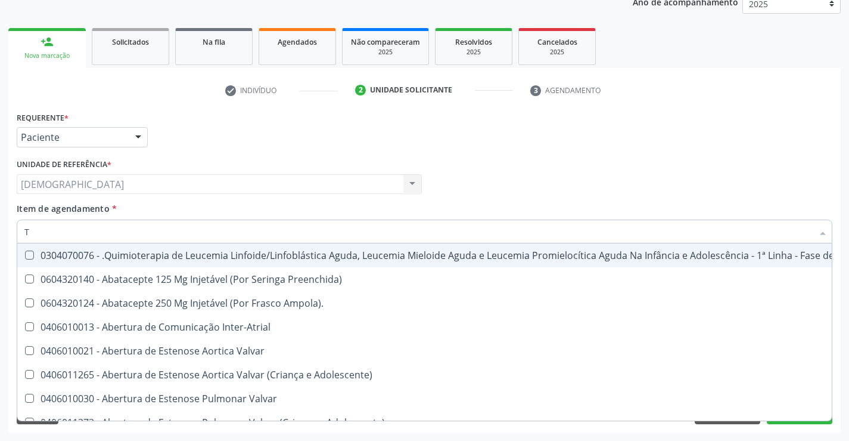
type input "TR"
checkbox Ii\) "true"
checkbox Grupo "true"
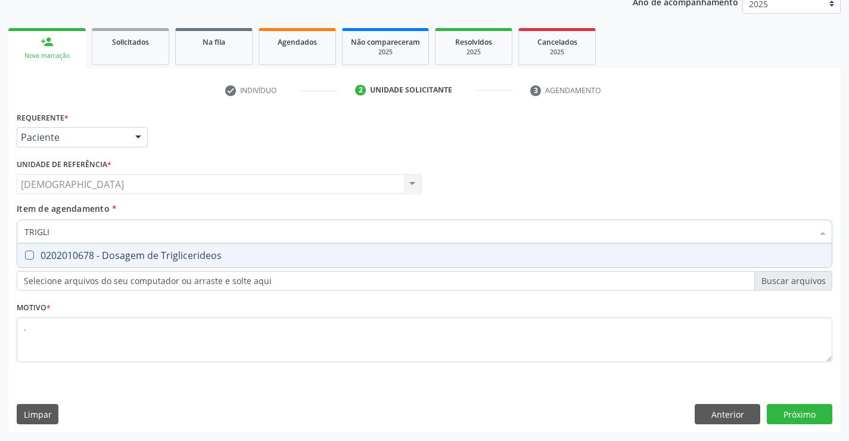
type input "TRIGLIC"
click at [123, 253] on div "0202010678 - Dosagem de Triglicerideos" at bounding box center [424, 255] width 801 height 10
checkbox Triglicerideos "true"
